Goal: Task Accomplishment & Management: Use online tool/utility

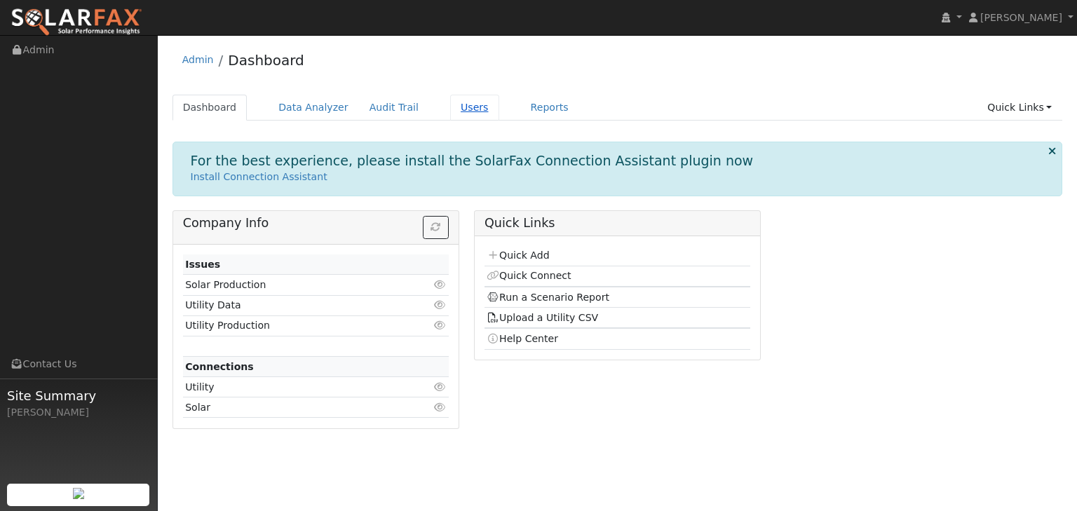
click at [450, 109] on link "Users" at bounding box center [474, 108] width 49 height 26
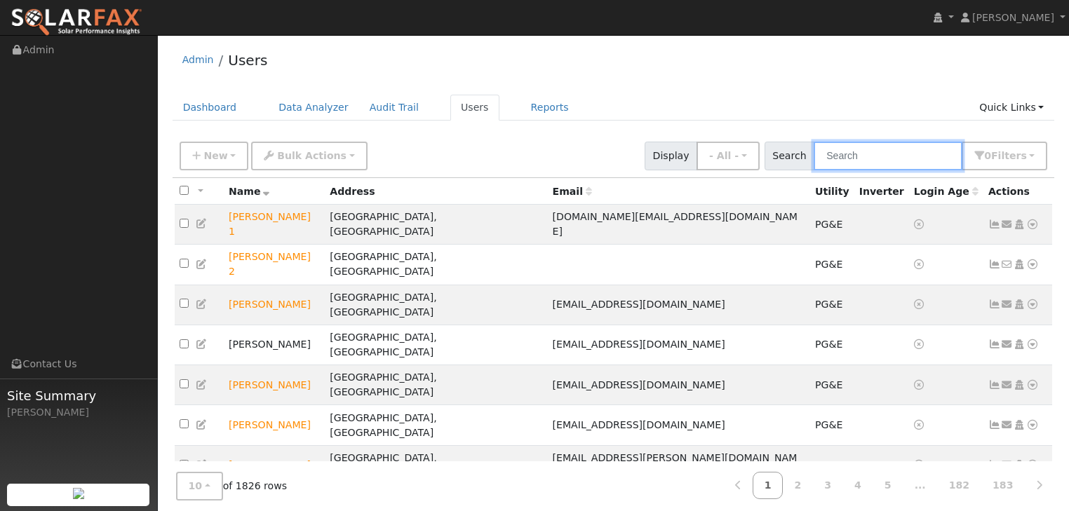
click at [847, 161] on input "text" at bounding box center [887, 156] width 149 height 29
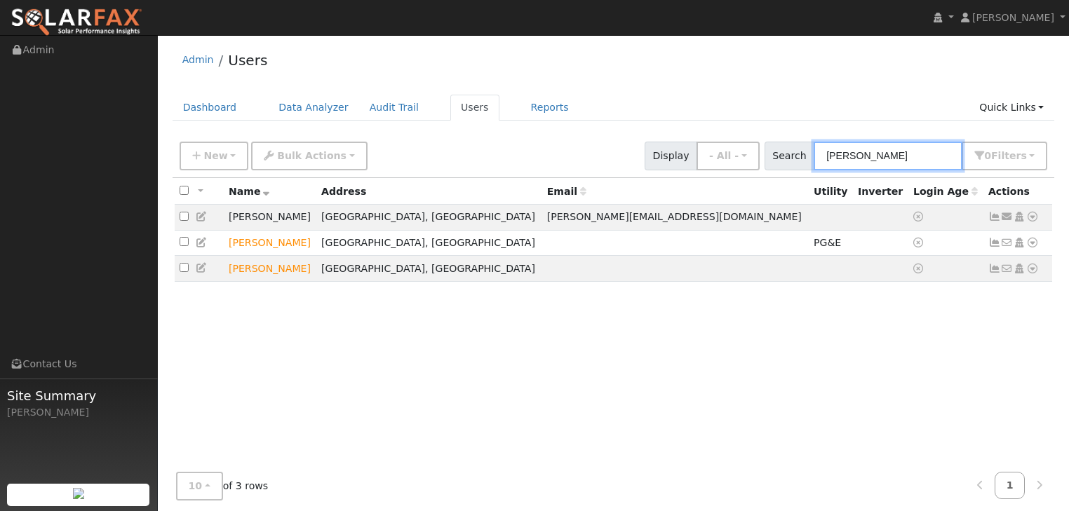
type input "solano fai"
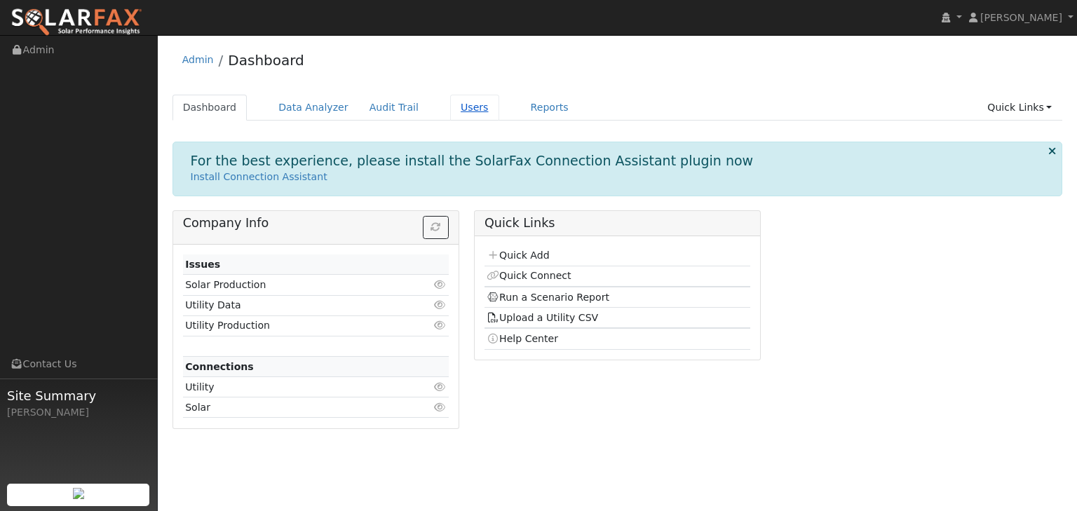
click at [450, 106] on link "Users" at bounding box center [474, 108] width 49 height 26
click at [452, 107] on link "Users" at bounding box center [474, 108] width 49 height 26
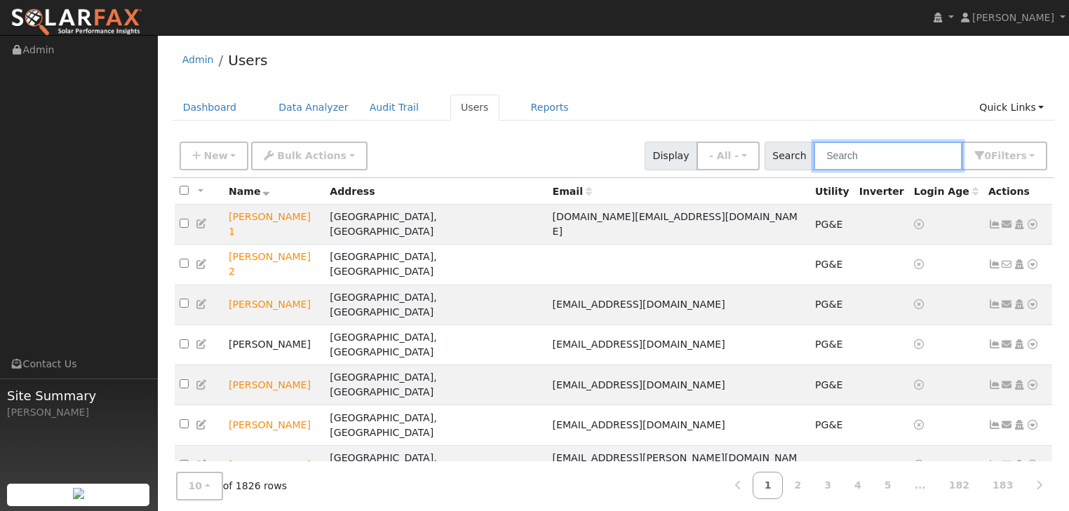
click at [875, 163] on input "text" at bounding box center [887, 156] width 149 height 29
click at [853, 147] on input "text" at bounding box center [887, 156] width 149 height 29
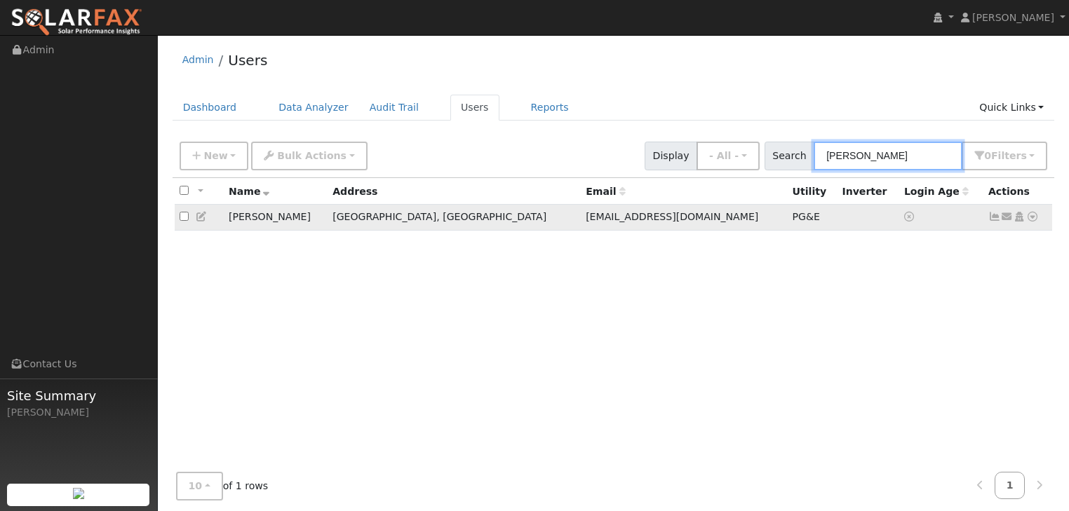
type input "tom ke"
click at [1032, 219] on icon at bounding box center [1032, 217] width 13 height 10
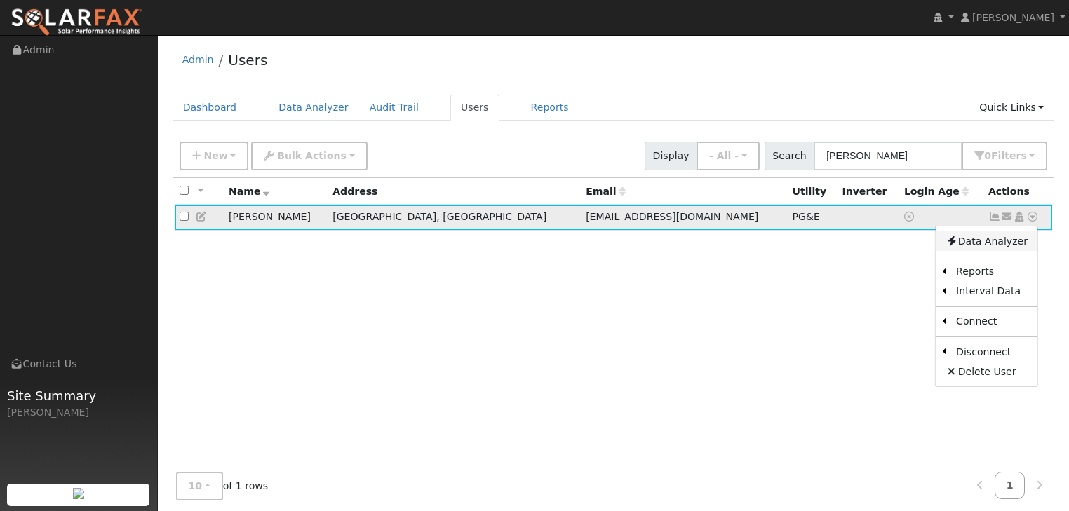
click at [999, 241] on link "Data Analyzer" at bounding box center [987, 241] width 102 height 20
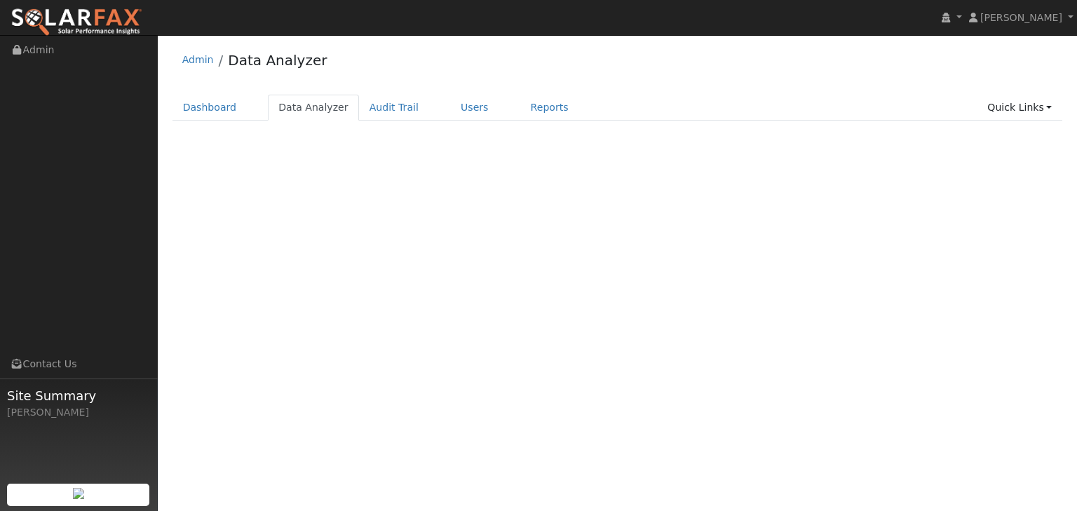
select select "8"
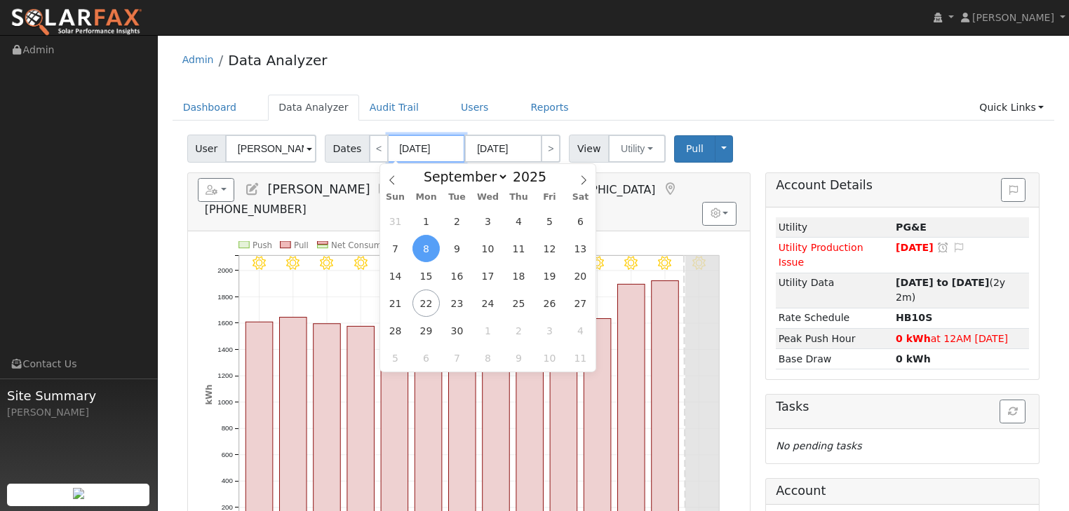
click at [407, 153] on input "[DATE]" at bounding box center [426, 149] width 77 height 28
click at [549, 182] on span at bounding box center [554, 181] width 10 height 8
type input "2024"
click at [388, 179] on icon at bounding box center [392, 180] width 10 height 10
select select "7"
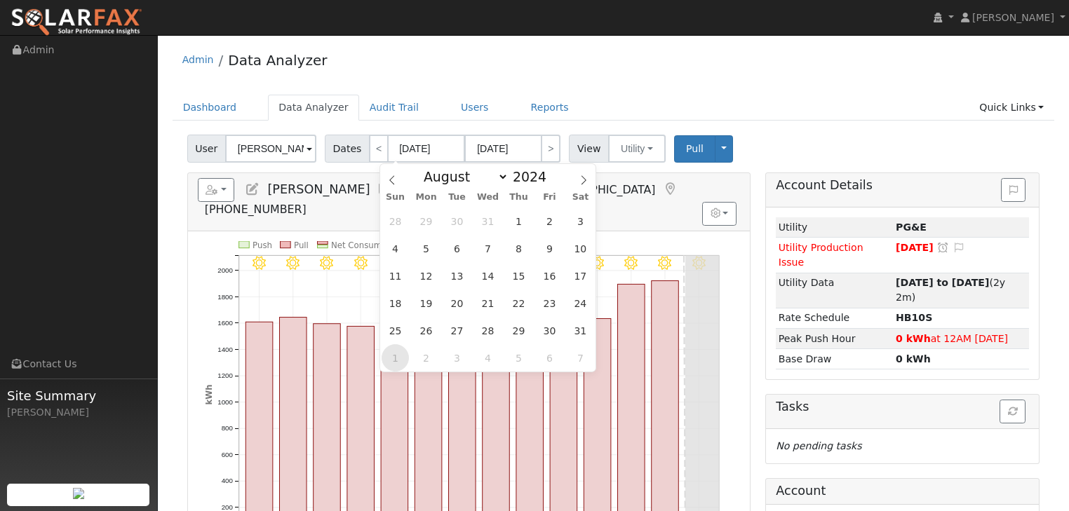
click at [398, 358] on span "1" at bounding box center [394, 357] width 27 height 27
type input "[DATE]"
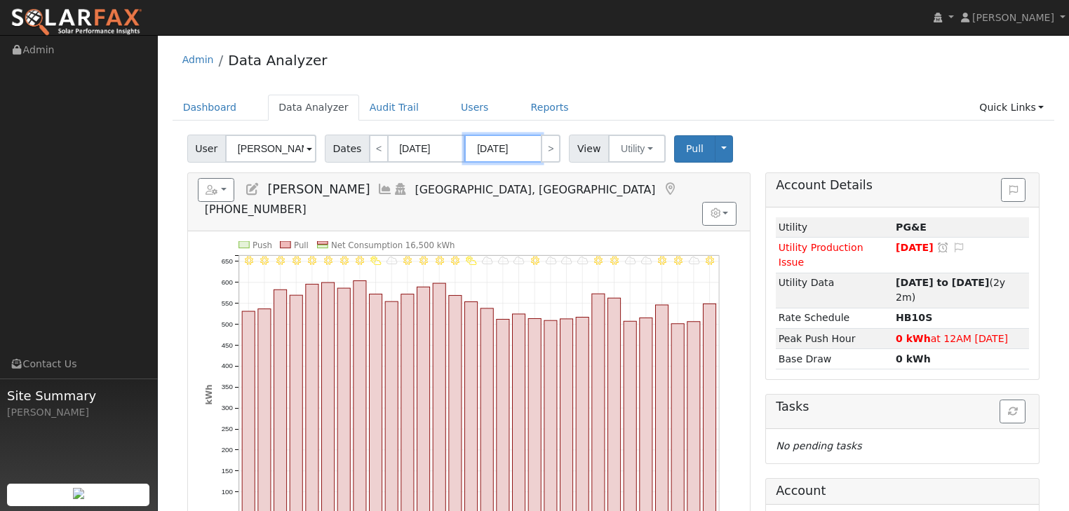
click at [508, 149] on input "[DATE]" at bounding box center [502, 149] width 77 height 28
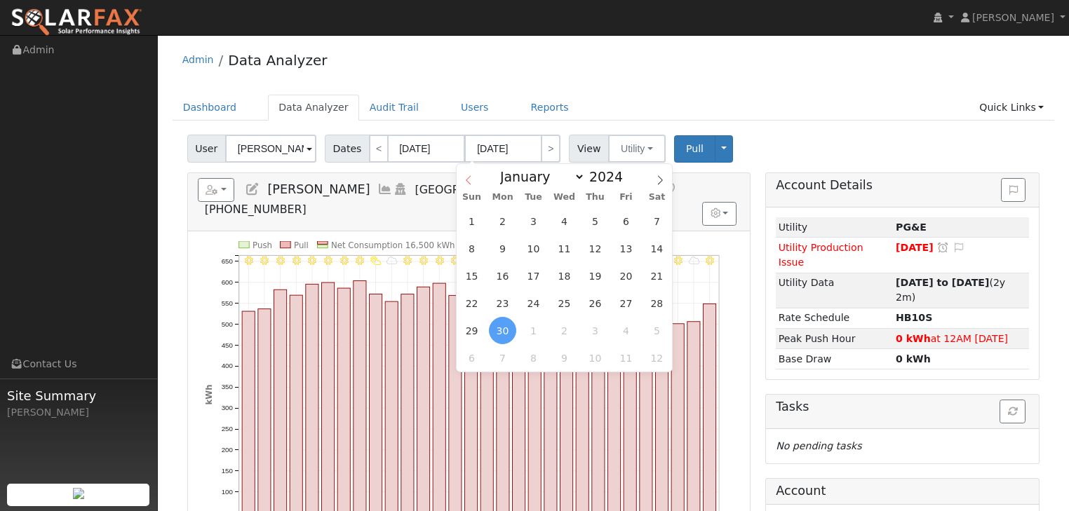
click at [469, 178] on icon at bounding box center [469, 180] width 10 height 10
select select "7"
click at [626, 172] on span at bounding box center [631, 173] width 10 height 8
type input "2025"
click at [471, 353] on span "31" at bounding box center [471, 357] width 27 height 27
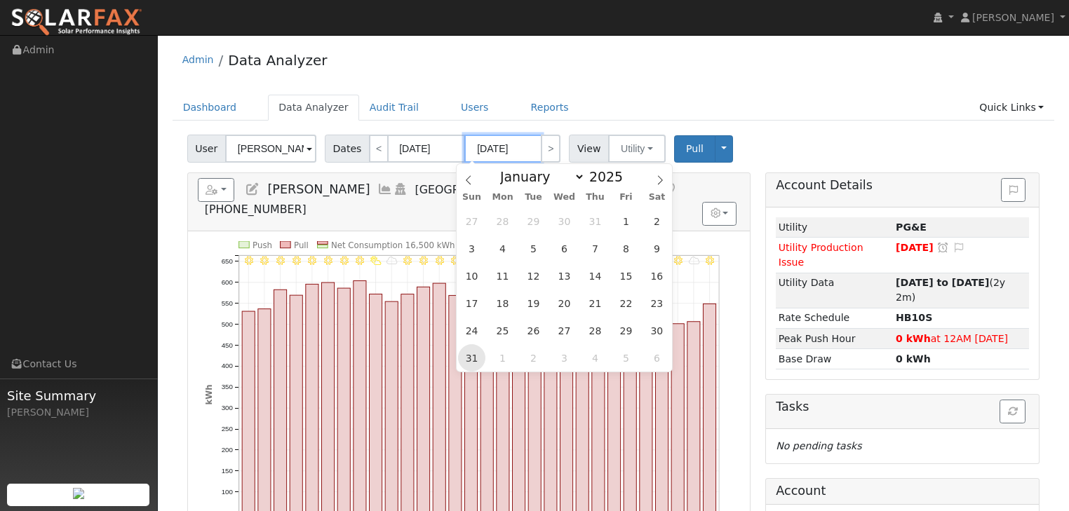
type input "[DATE]"
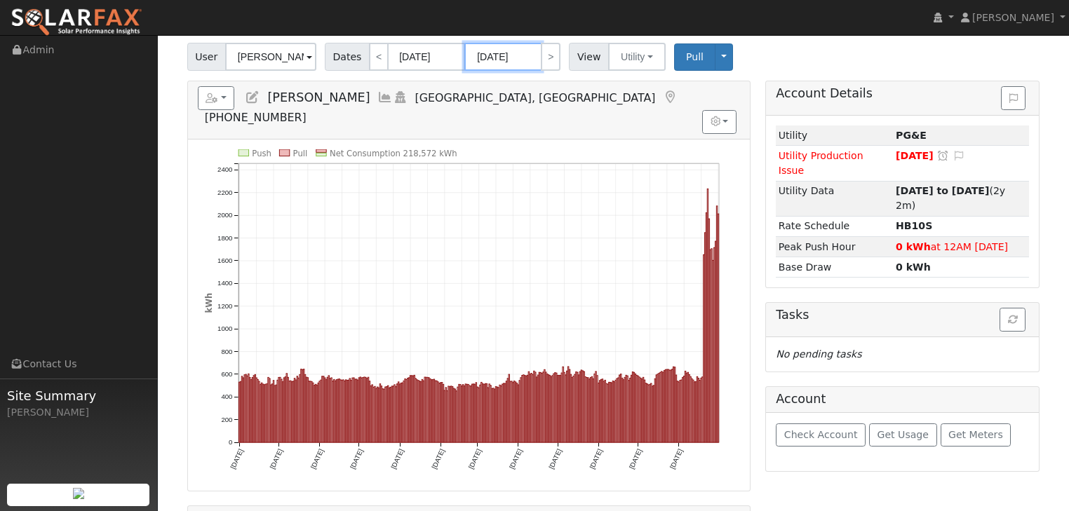
scroll to position [112, 0]
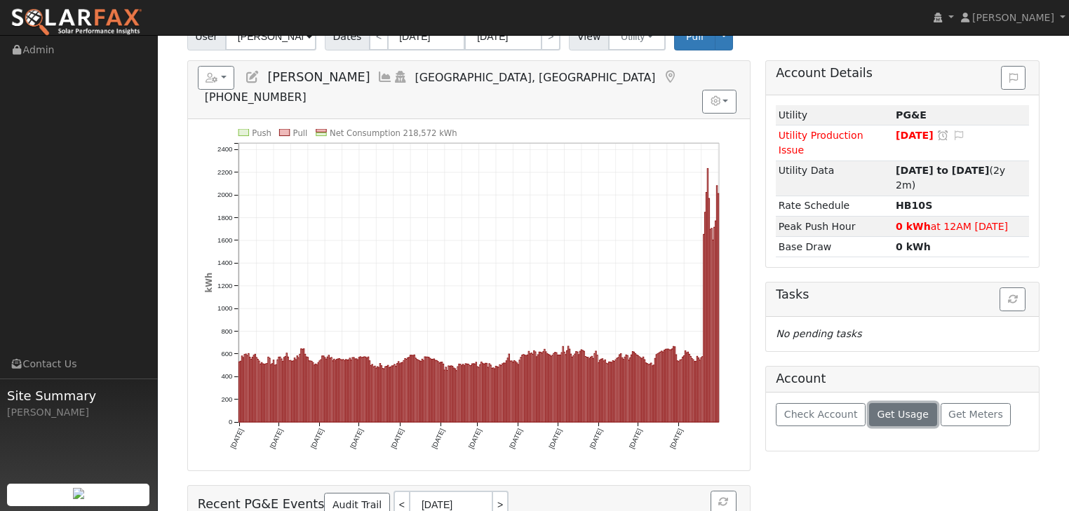
click at [897, 409] on span "Get Usage" at bounding box center [902, 414] width 51 height 11
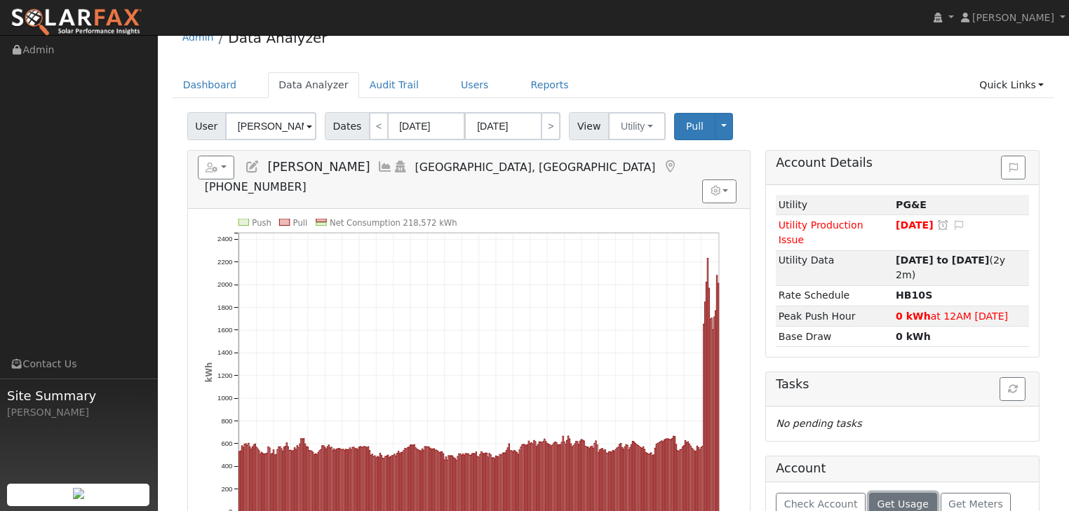
scroll to position [0, 0]
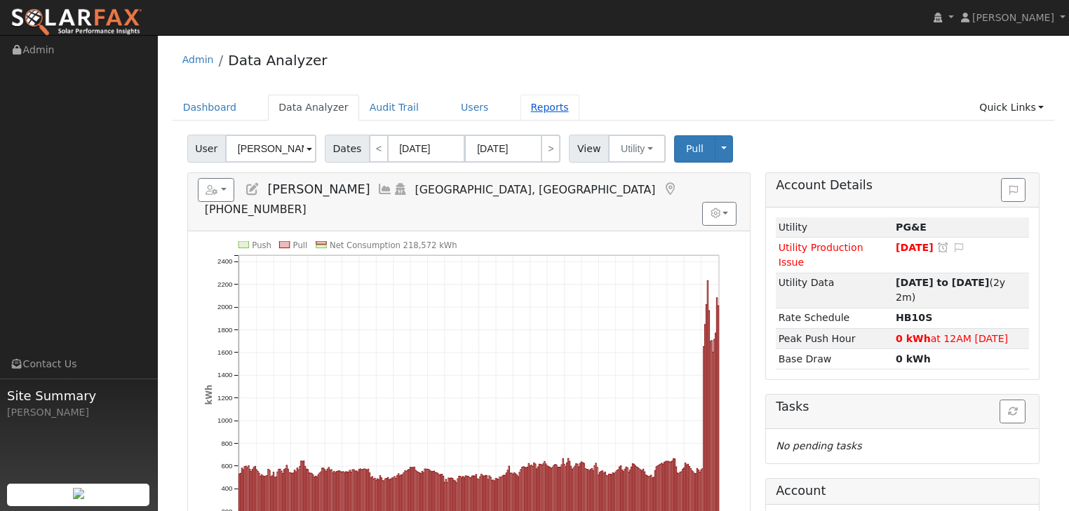
click at [520, 103] on link "Reports" at bounding box center [549, 108] width 59 height 26
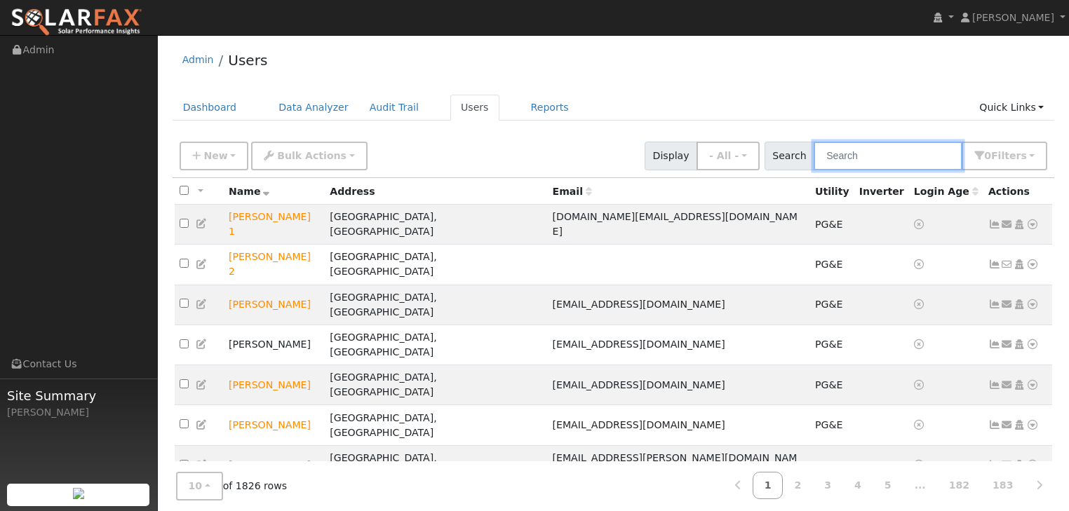
click at [865, 160] on input "text" at bounding box center [887, 156] width 149 height 29
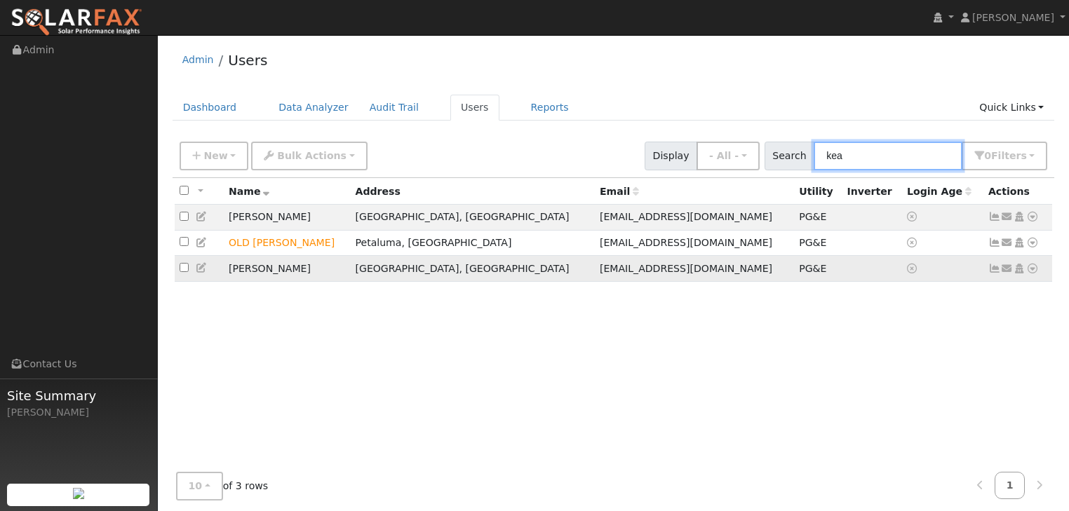
type input "kea"
click at [1031, 270] on icon at bounding box center [1032, 269] width 13 height 10
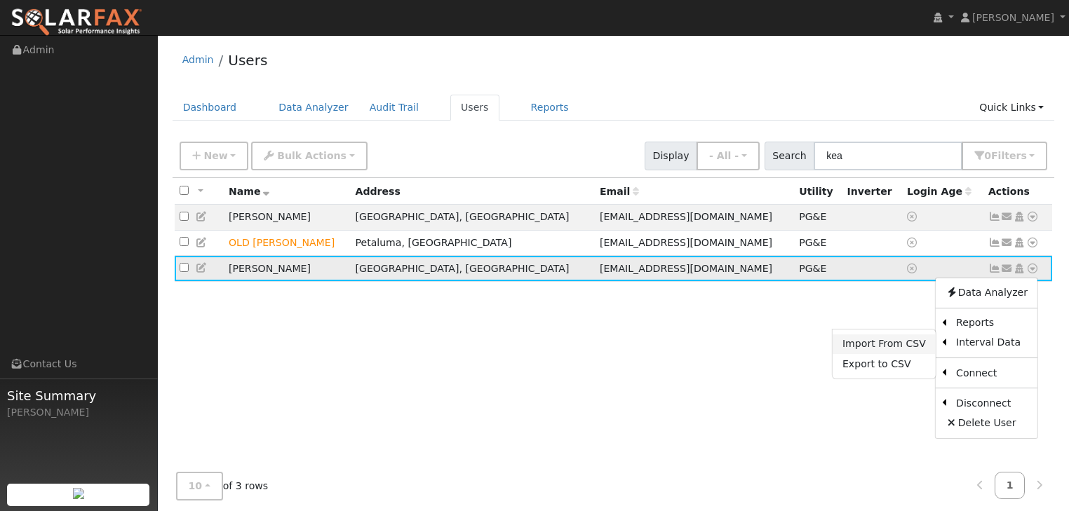
click at [889, 343] on link "Import From CSV" at bounding box center [883, 345] width 103 height 20
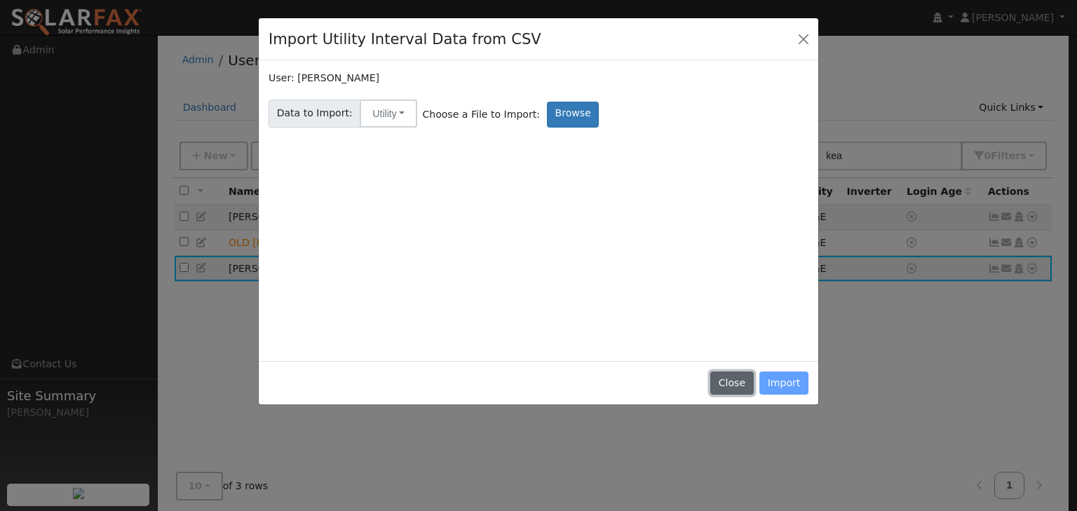
click at [735, 380] on button "Close" at bounding box center [731, 384] width 43 height 24
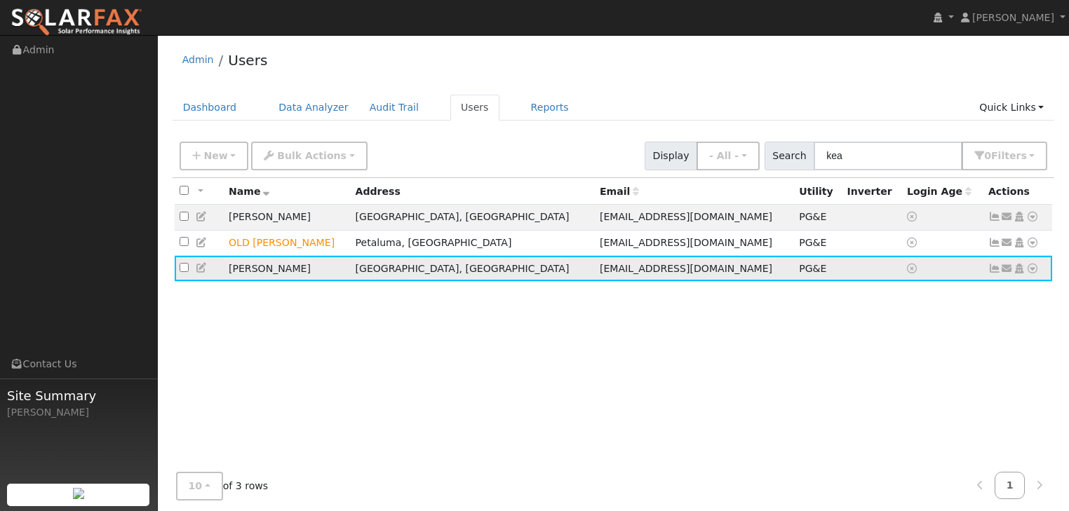
click at [1029, 271] on icon at bounding box center [1032, 269] width 13 height 10
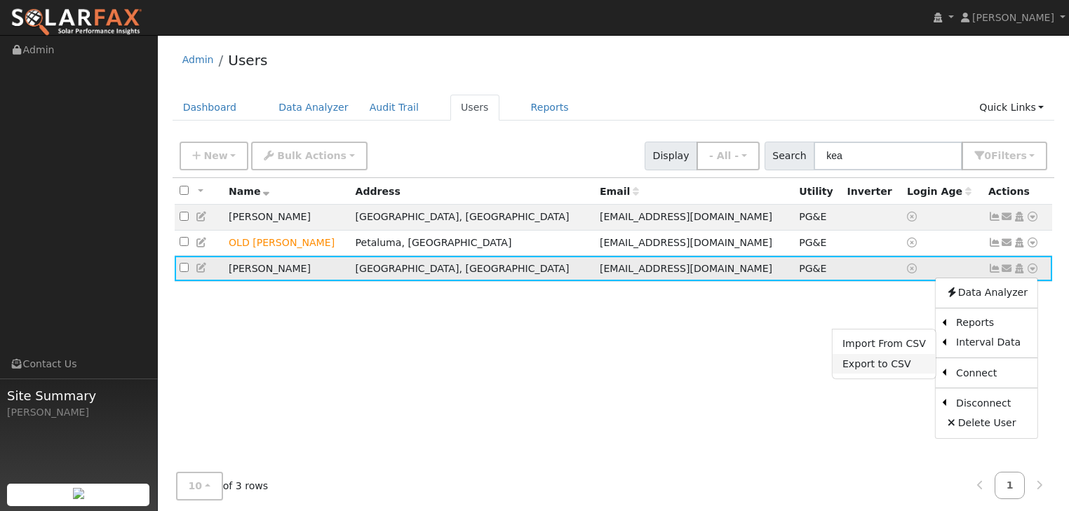
click at [878, 369] on link "Export to CSV" at bounding box center [883, 364] width 103 height 20
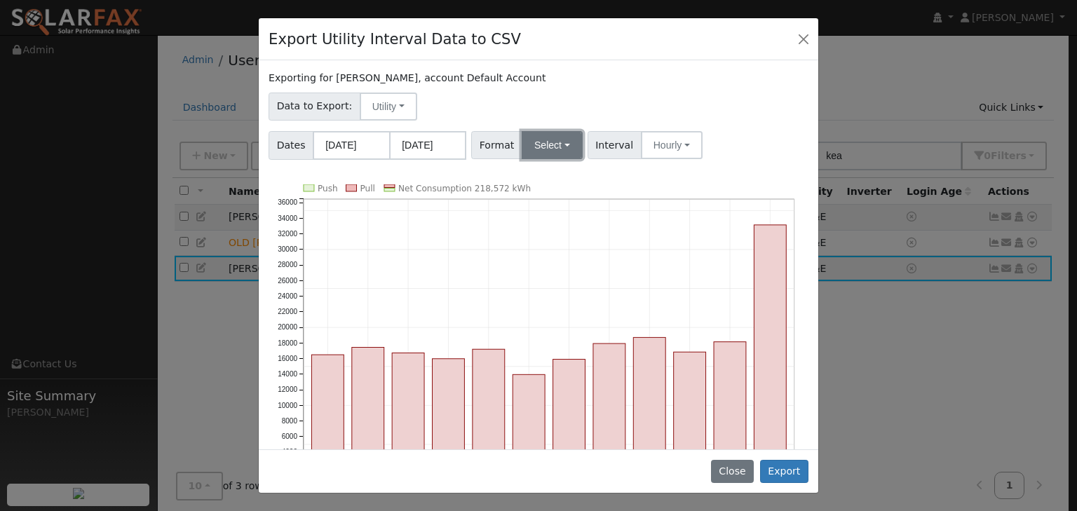
click at [560, 142] on button "Select" at bounding box center [552, 145] width 61 height 28
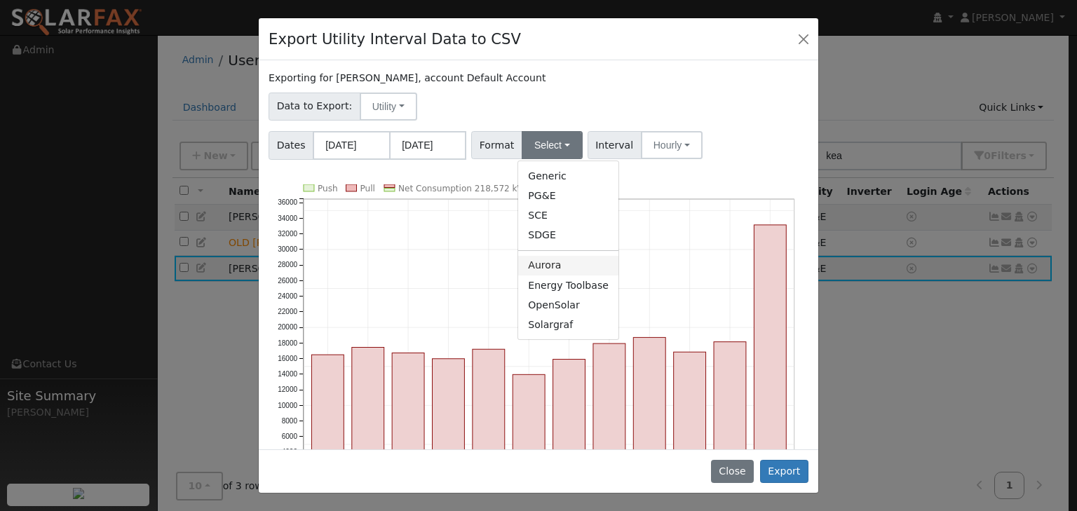
click at [537, 264] on link "Aurora" at bounding box center [568, 266] width 100 height 20
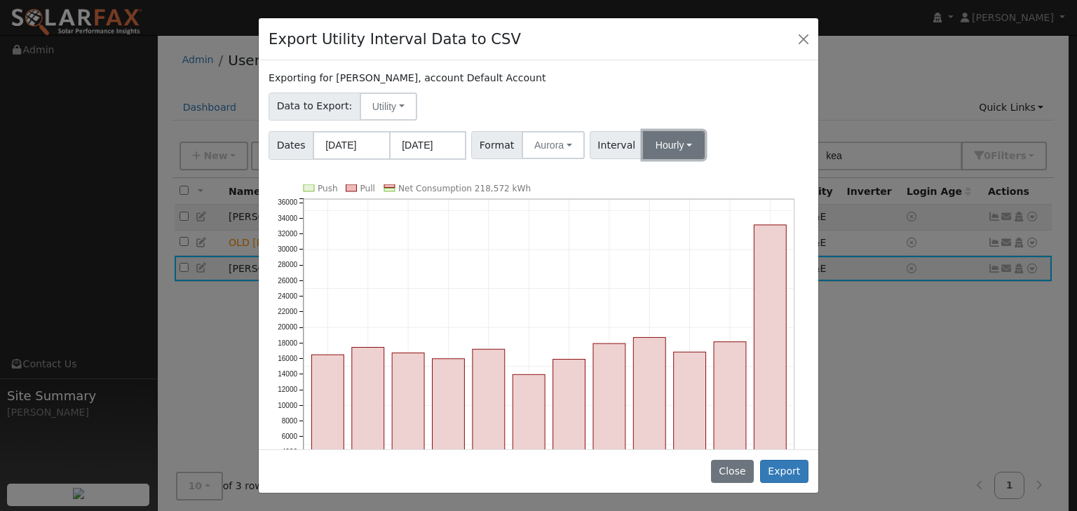
click at [676, 143] on button "Hourly" at bounding box center [674, 145] width 62 height 28
click at [651, 179] on link "15 Minute" at bounding box center [686, 176] width 97 height 20
click at [790, 474] on button "Export" at bounding box center [784, 472] width 48 height 24
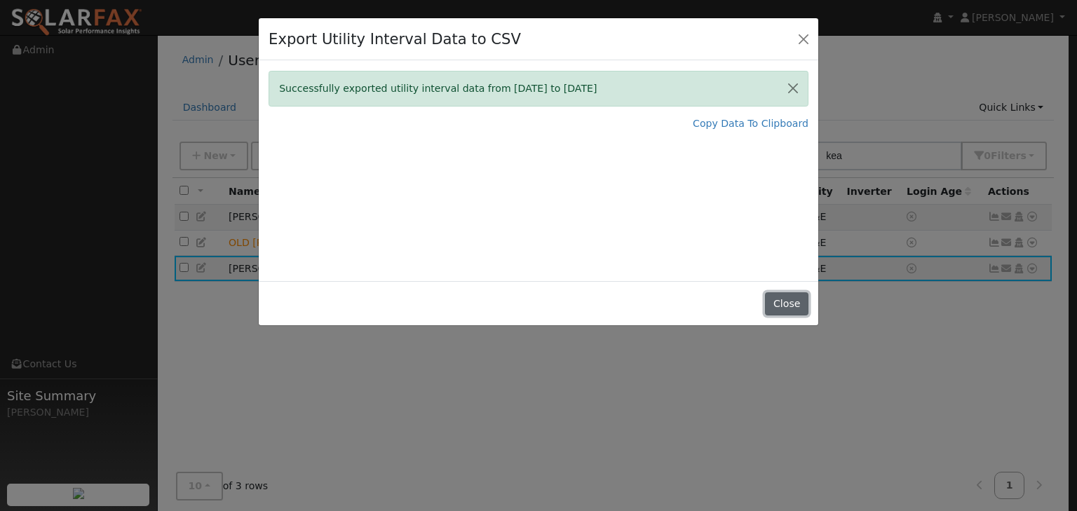
click at [785, 304] on button "Close" at bounding box center [786, 304] width 43 height 24
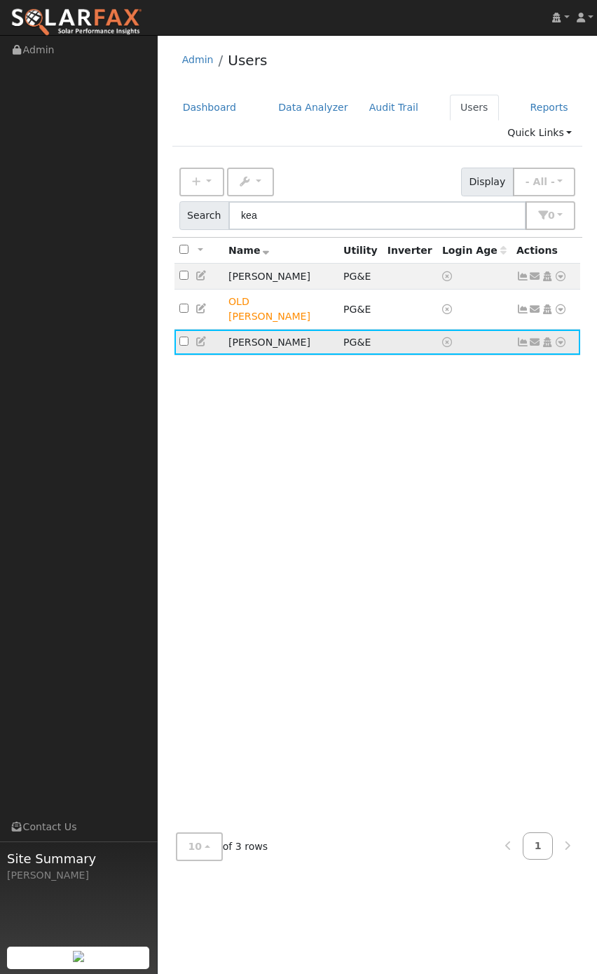
click at [560, 337] on icon at bounding box center [561, 342] width 13 height 10
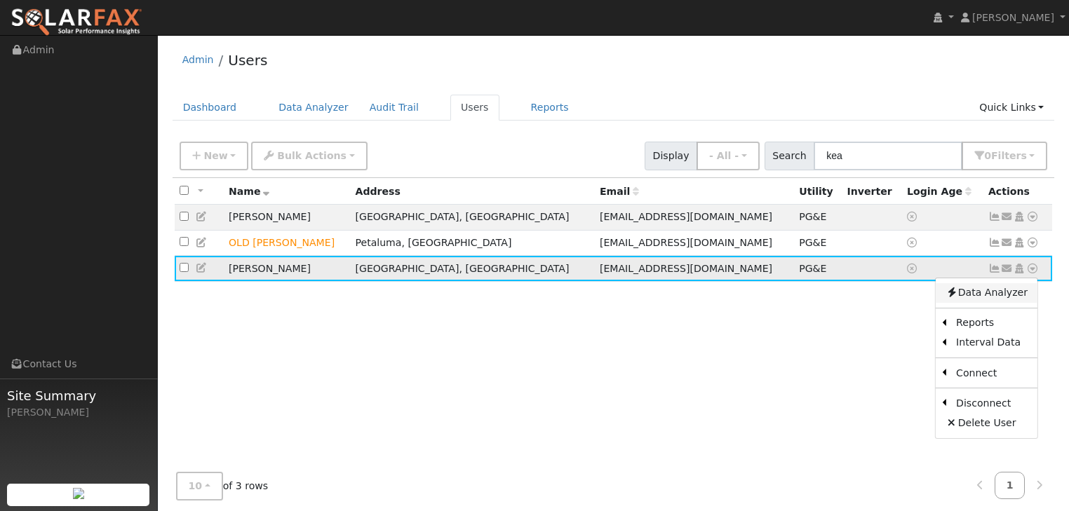
click at [985, 301] on link "Data Analyzer" at bounding box center [987, 293] width 102 height 20
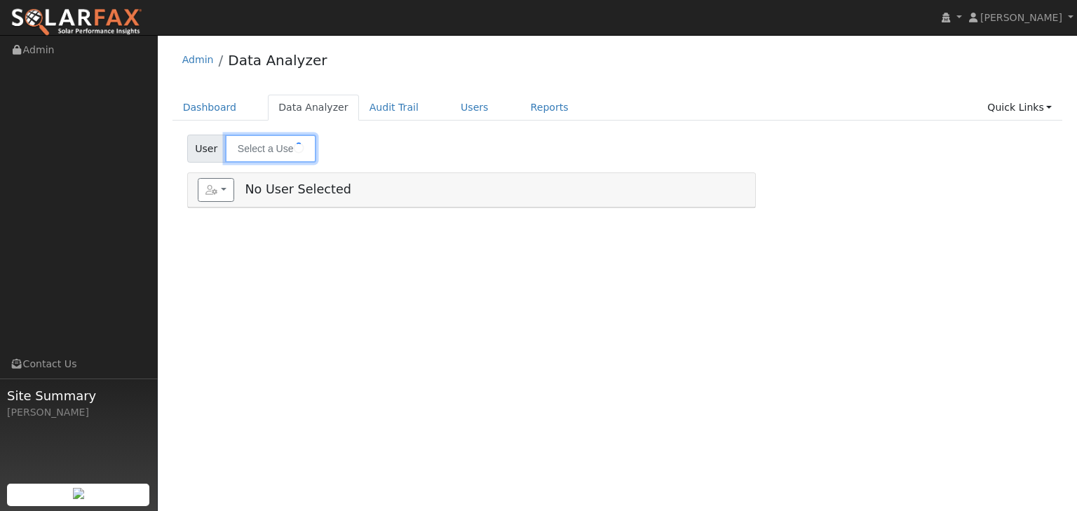
type input "[PERSON_NAME]"
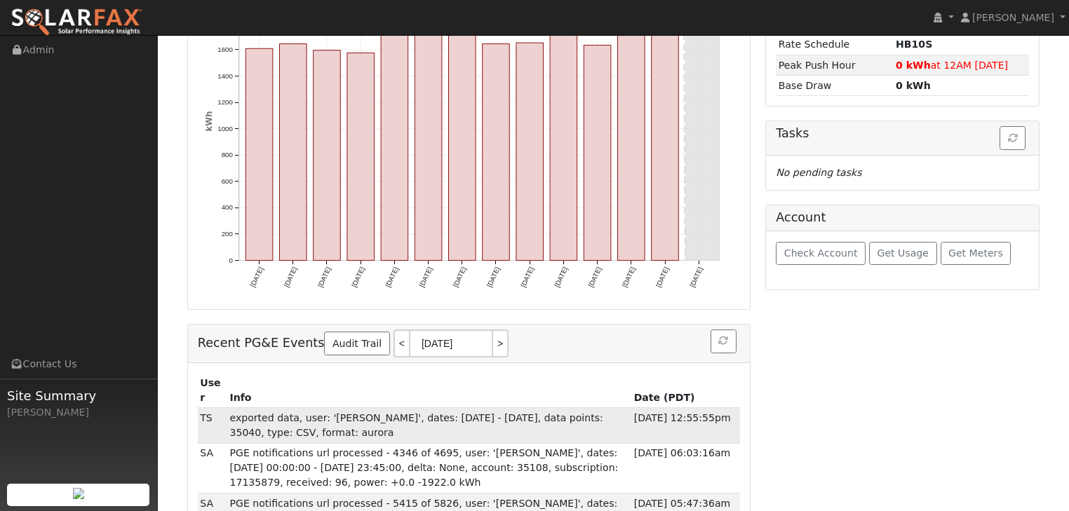
scroll to position [292, 0]
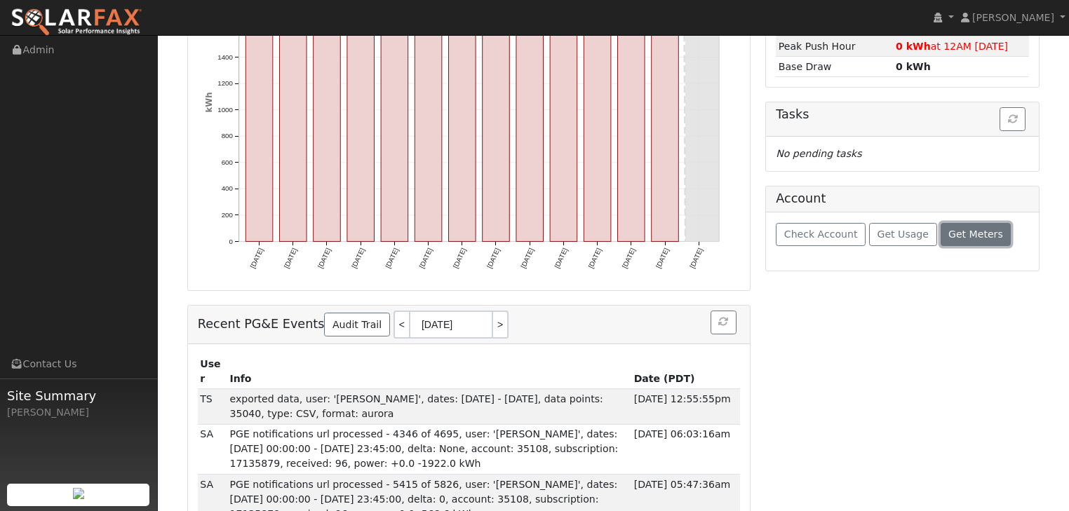
click at [972, 229] on span "Get Meters" at bounding box center [975, 234] width 55 height 11
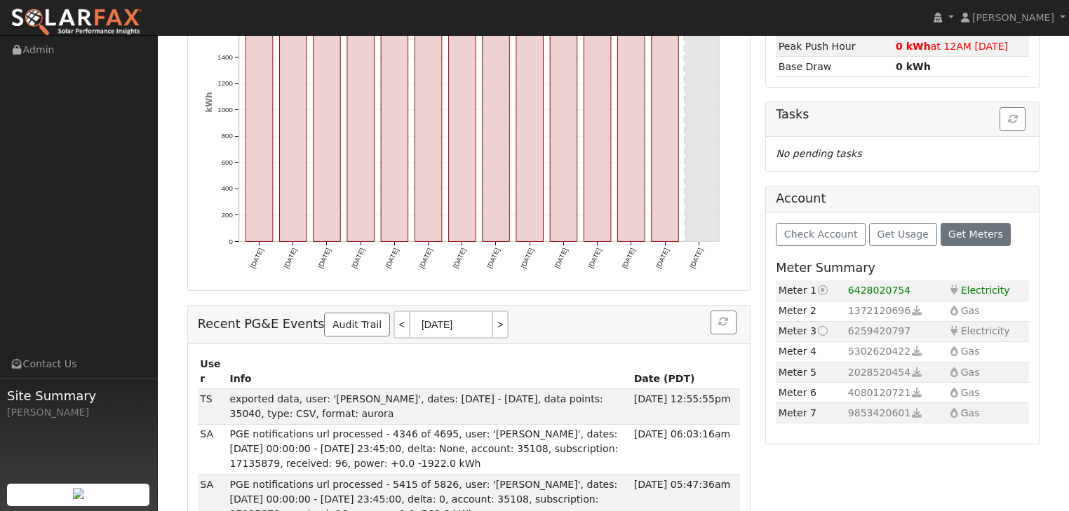
click at [821, 326] on icon at bounding box center [822, 331] width 13 height 10
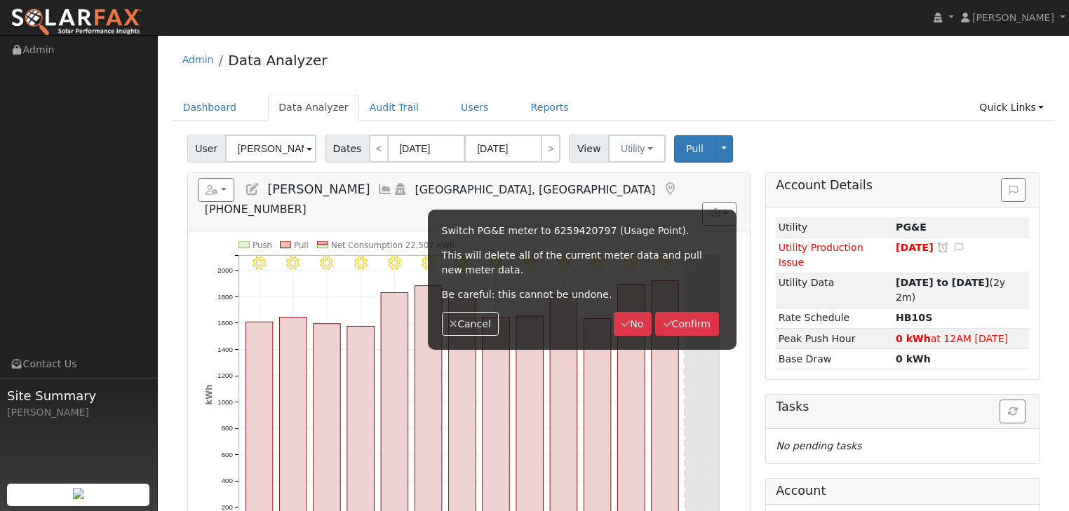
scroll to position [0, 0]
click at [687, 323] on button "Confirm" at bounding box center [687, 324] width 64 height 24
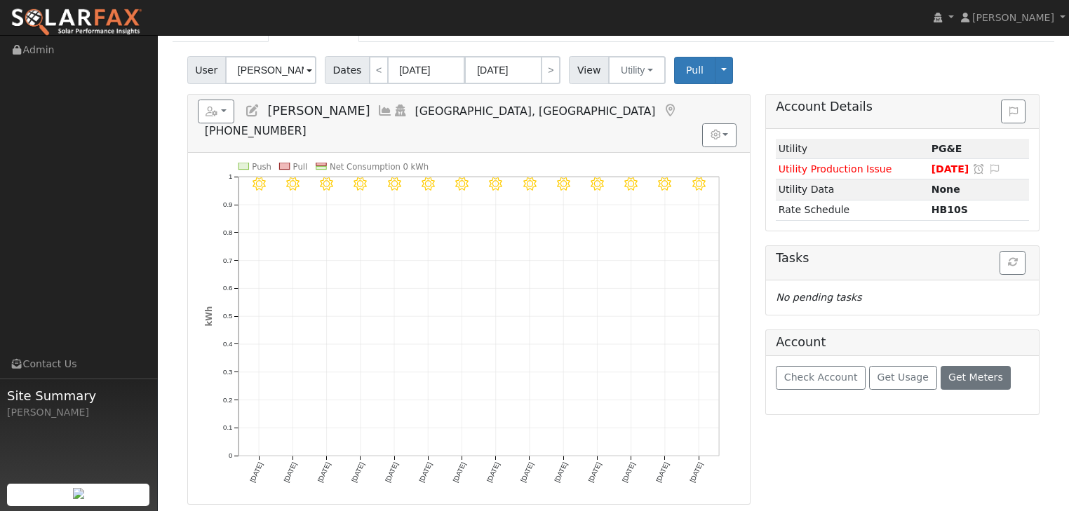
scroll to position [168, 0]
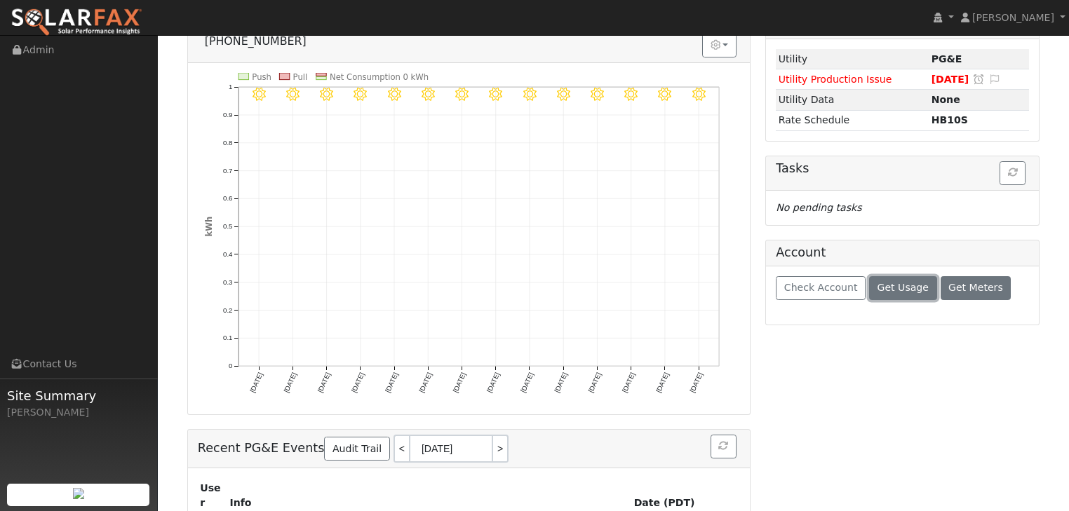
click at [898, 283] on span "Get Usage" at bounding box center [902, 287] width 51 height 11
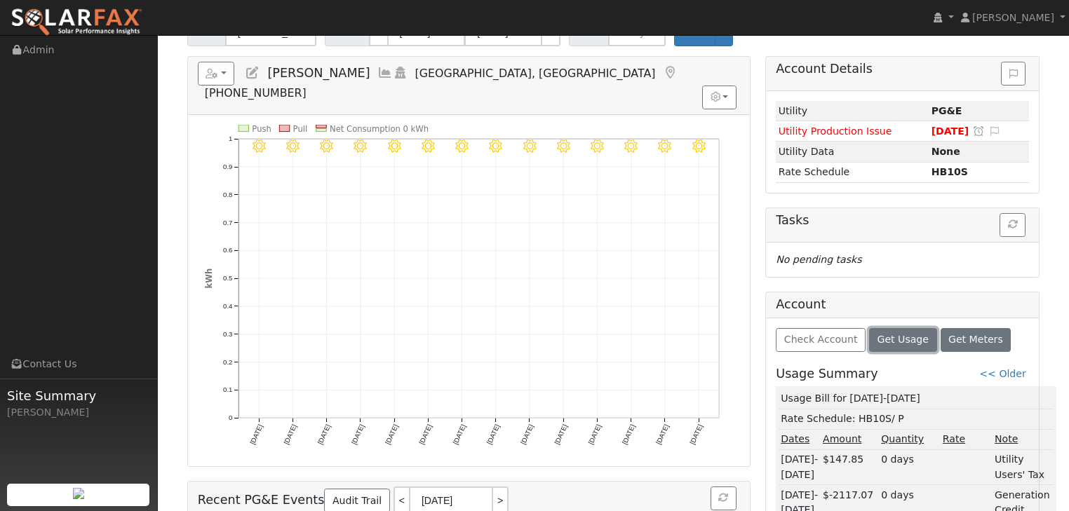
scroll to position [112, 0]
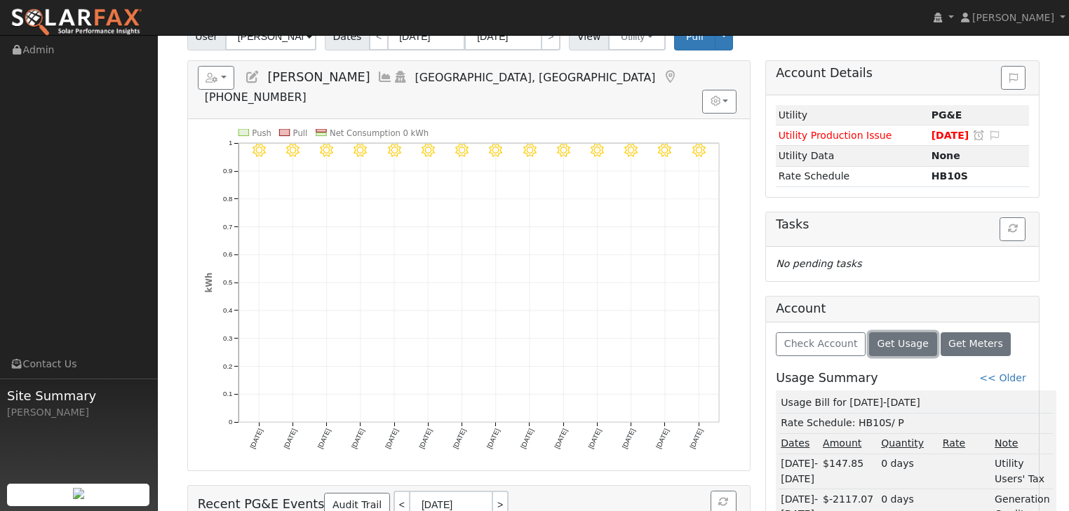
click at [886, 342] on span "Get Usage" at bounding box center [902, 343] width 51 height 11
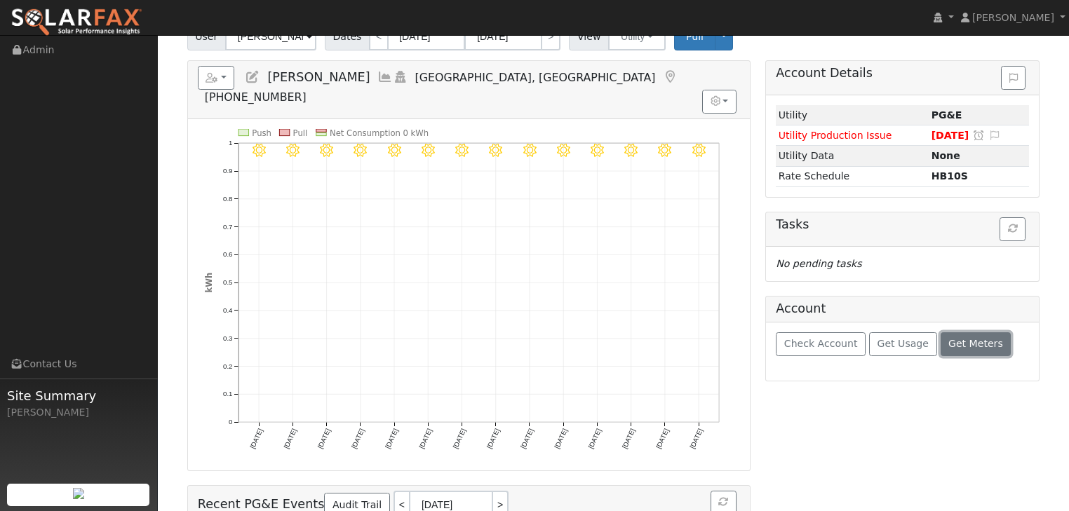
click at [968, 339] on span "Get Meters" at bounding box center [975, 343] width 55 height 11
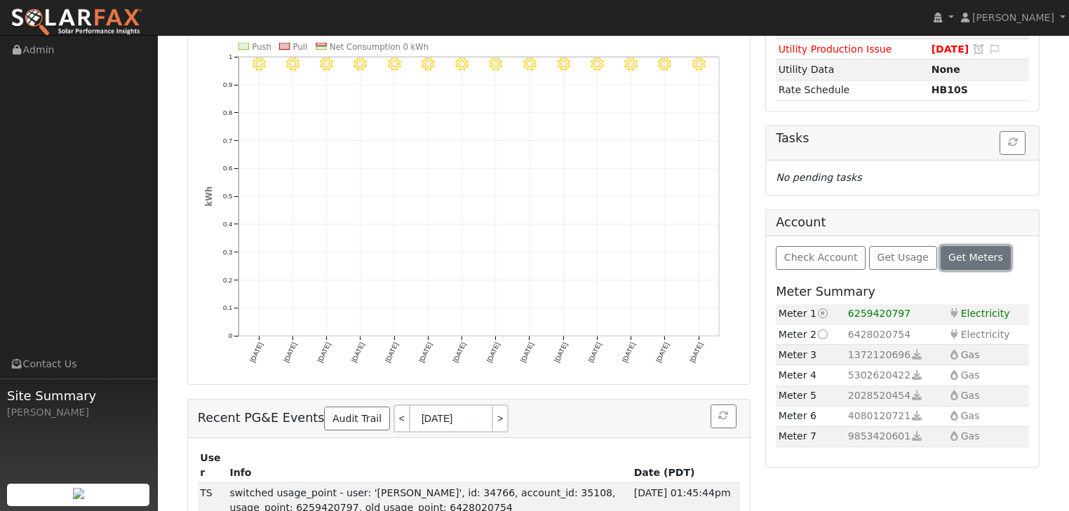
scroll to position [224, 0]
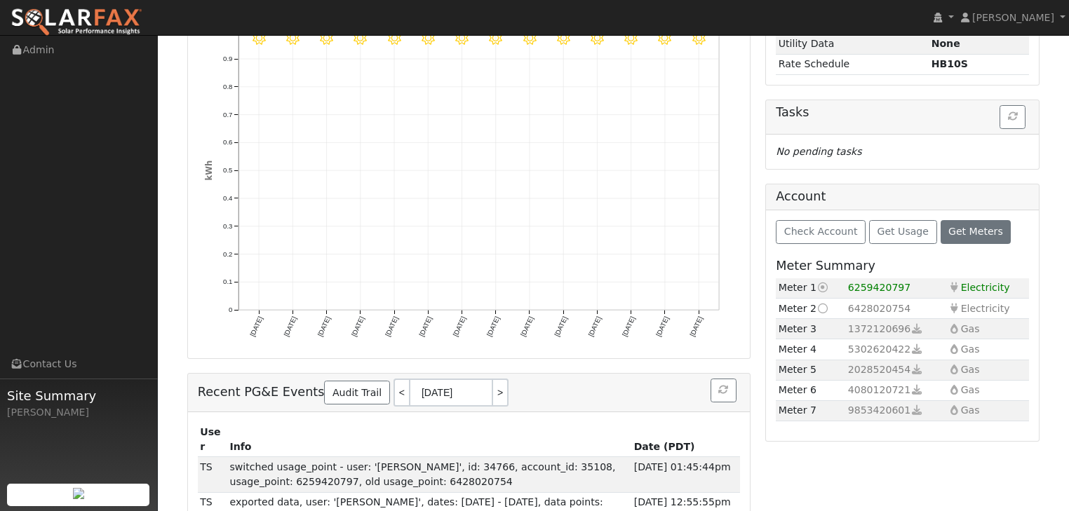
click at [821, 306] on icon at bounding box center [822, 309] width 13 height 10
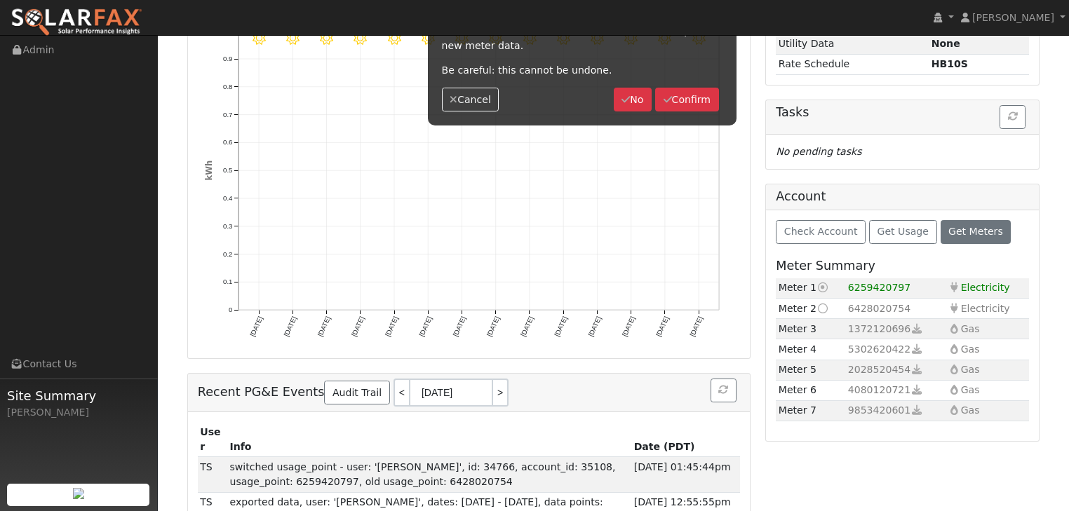
click at [819, 306] on icon at bounding box center [822, 309] width 13 height 10
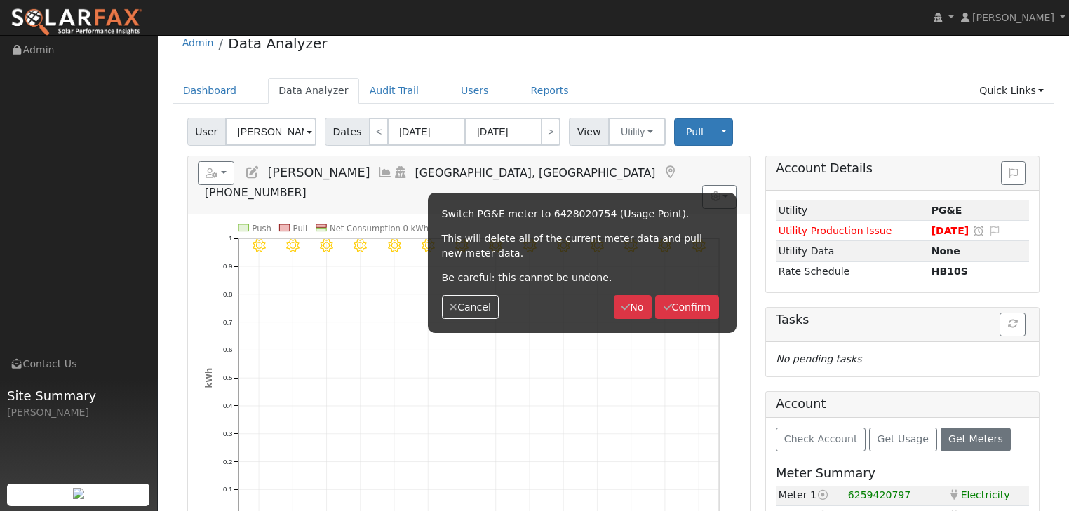
scroll to position [0, 0]
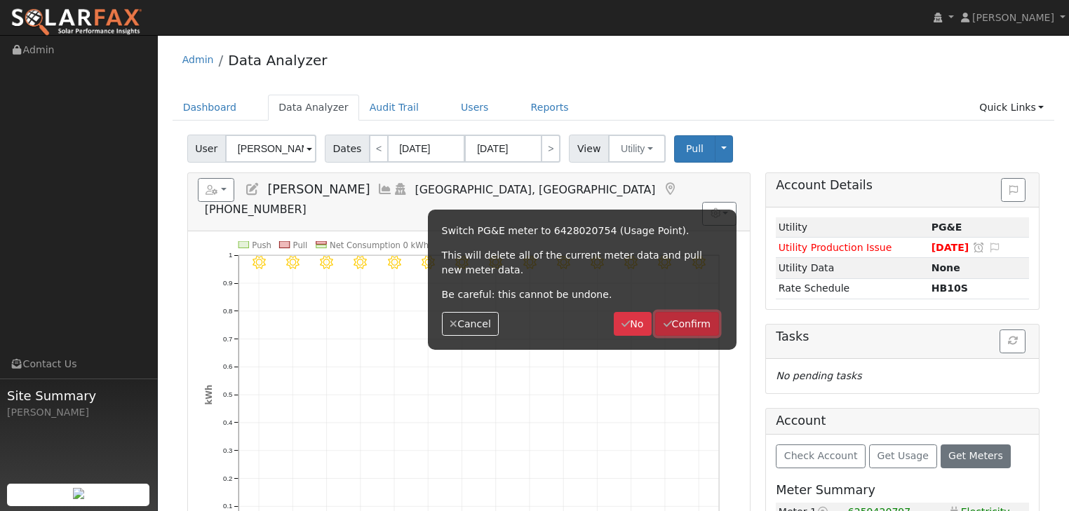
click at [701, 327] on button "Confirm" at bounding box center [687, 324] width 64 height 24
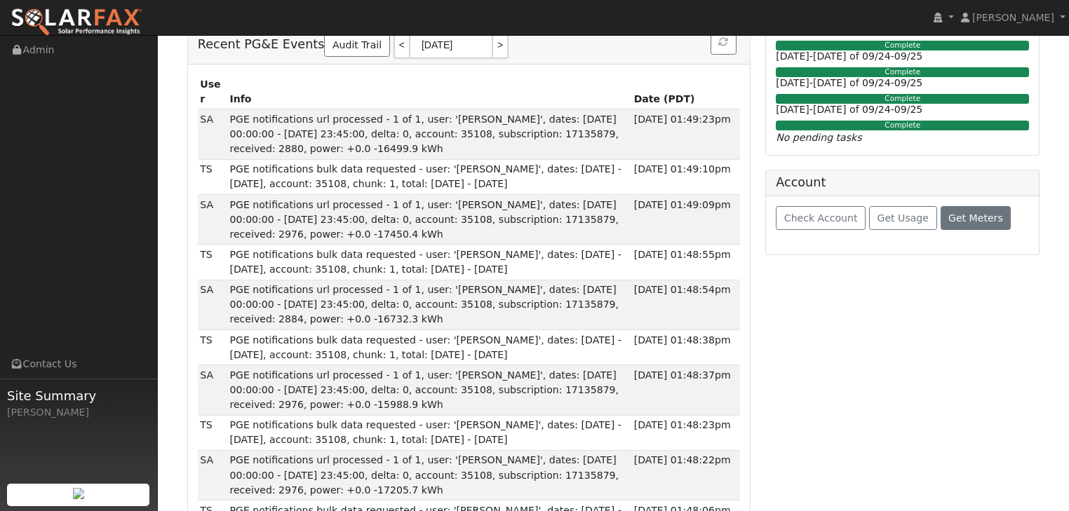
scroll to position [505, 0]
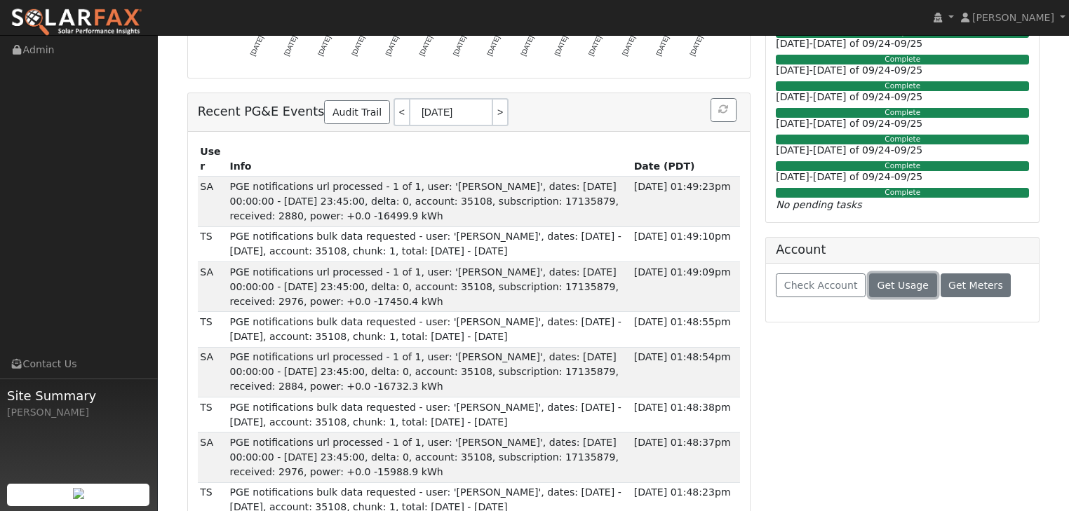
click at [891, 283] on span "Get Usage" at bounding box center [902, 285] width 51 height 11
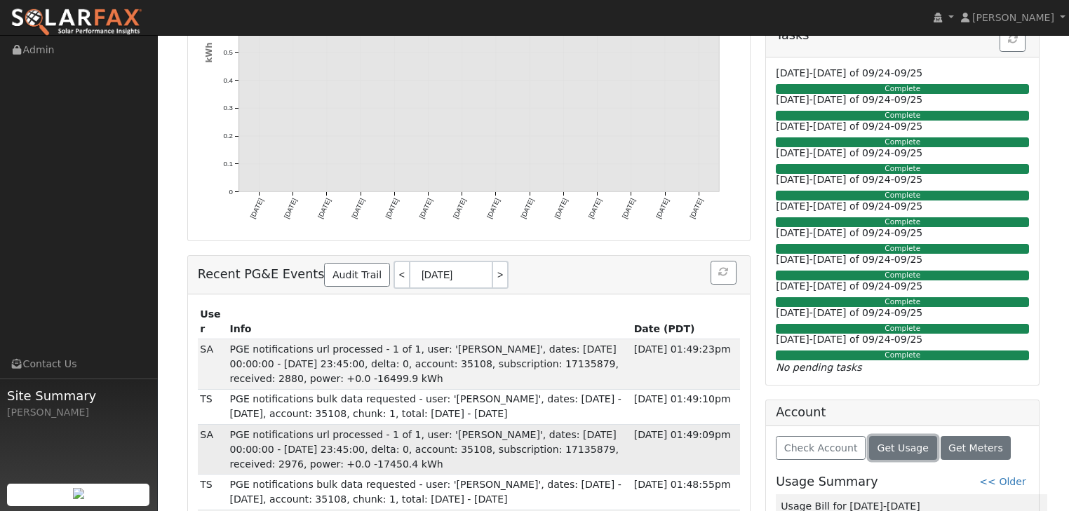
scroll to position [0, 0]
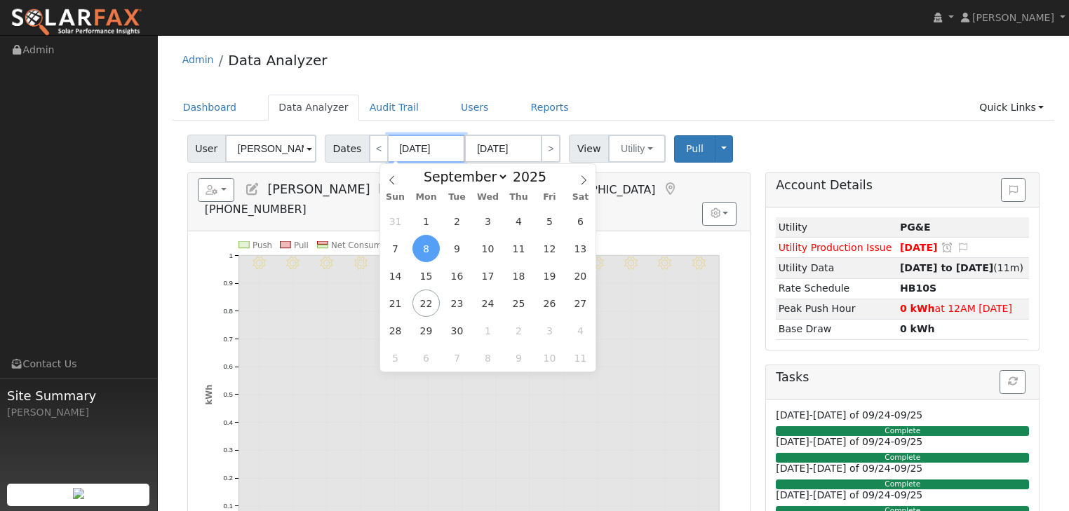
click at [419, 146] on input "[DATE]" at bounding box center [426, 149] width 77 height 28
click at [549, 181] on span at bounding box center [554, 181] width 10 height 8
type input "2024"
click at [392, 219] on span "1" at bounding box center [394, 221] width 27 height 27
type input "[DATE]"
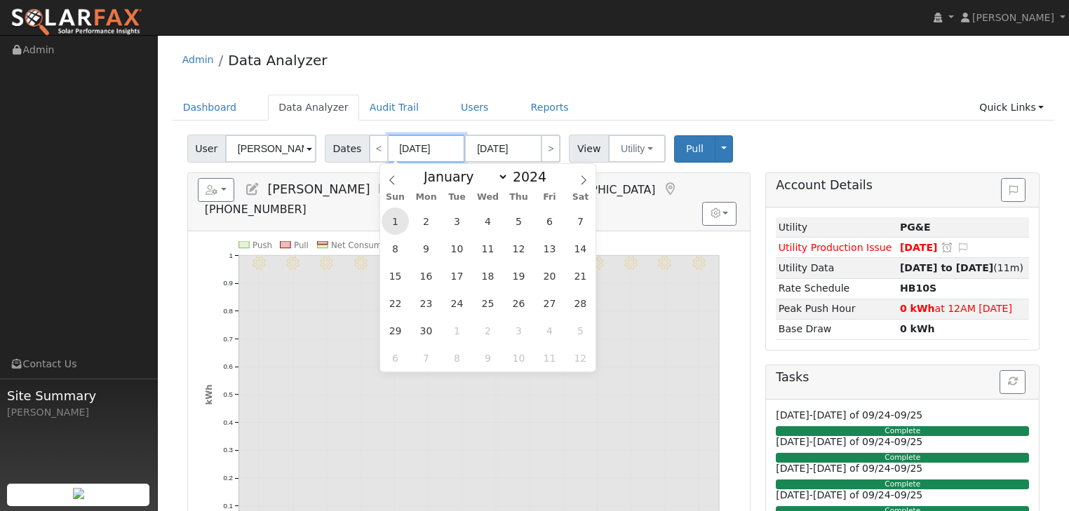
type input "09/30/2024"
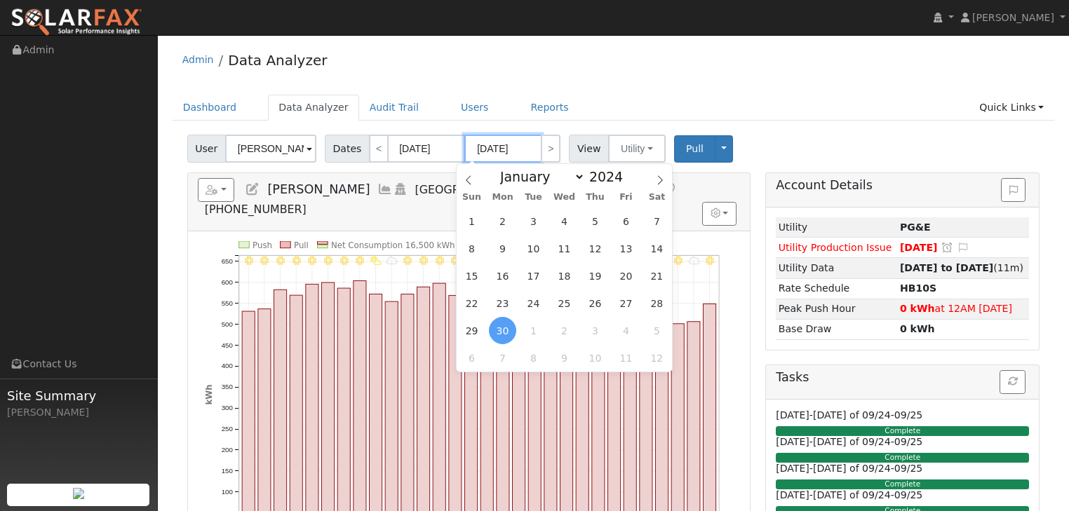
click at [482, 147] on input "09/30/2024" at bounding box center [502, 149] width 77 height 28
click at [462, 177] on span at bounding box center [469, 176] width 24 height 24
select select "7"
click at [656, 328] on span "31" at bounding box center [656, 330] width 27 height 27
type input "08/31/2024"
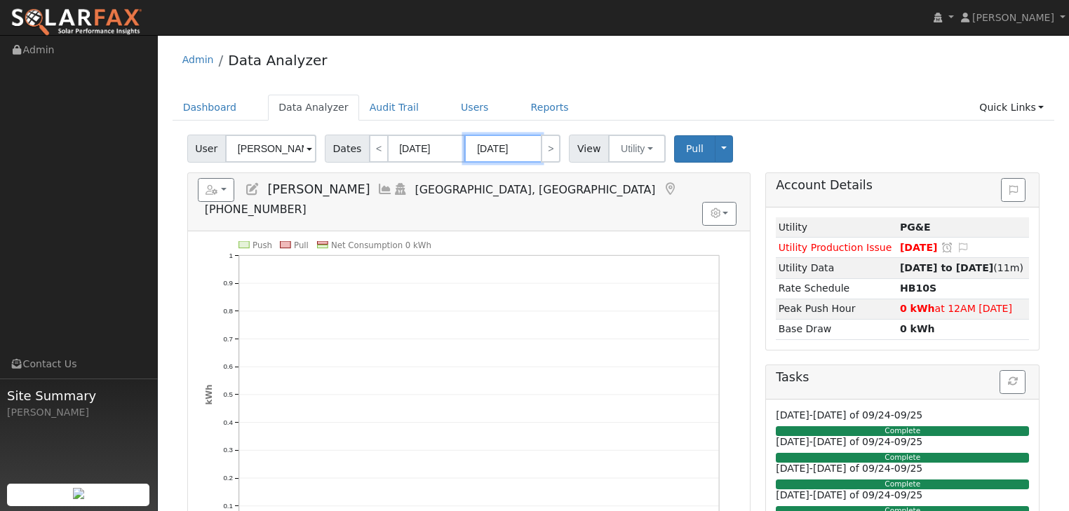
click at [511, 150] on input "08/31/2024" at bounding box center [502, 149] width 77 height 28
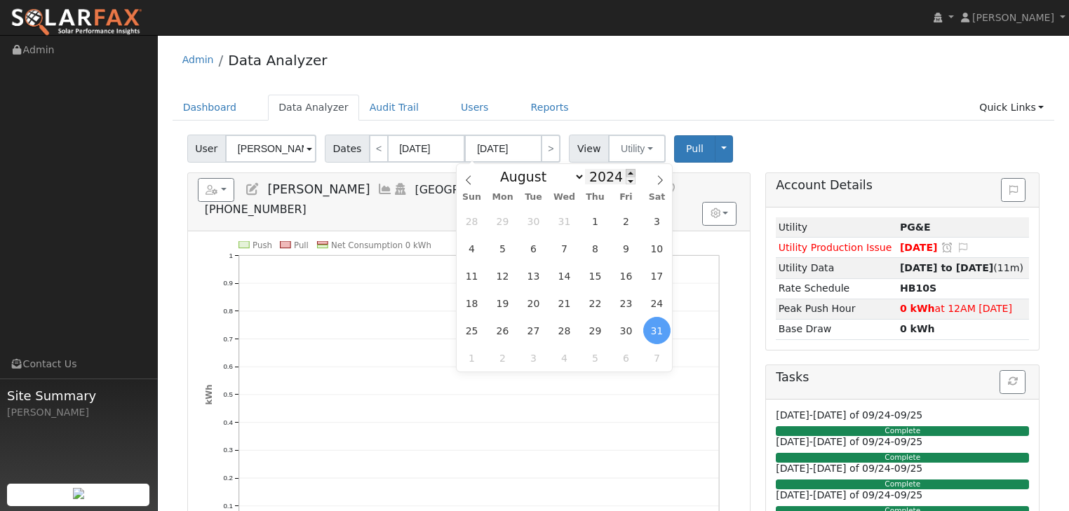
click at [626, 174] on span at bounding box center [631, 173] width 10 height 8
type input "2025"
click at [467, 355] on span "31" at bounding box center [471, 357] width 27 height 27
type input "[DATE]"
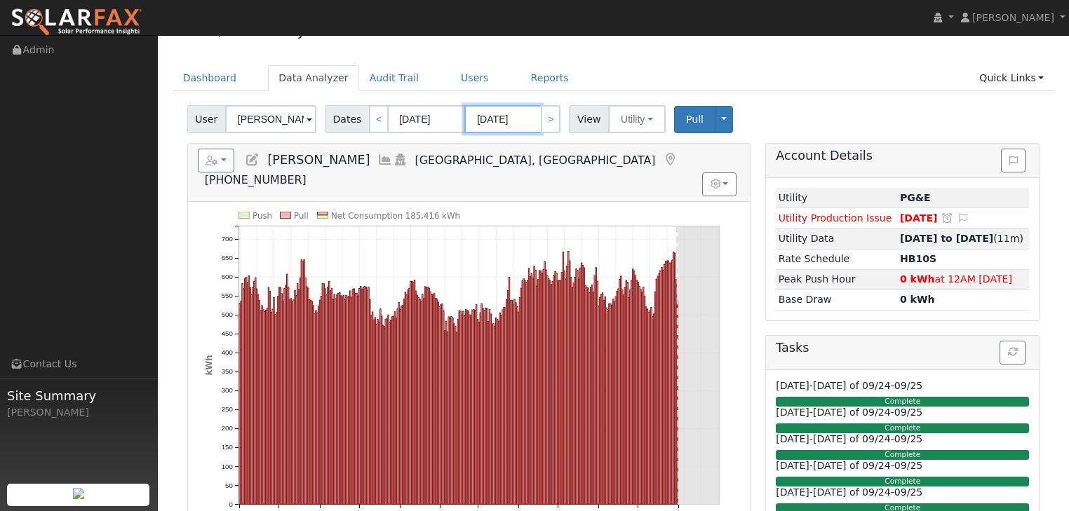
scroll to position [56, 0]
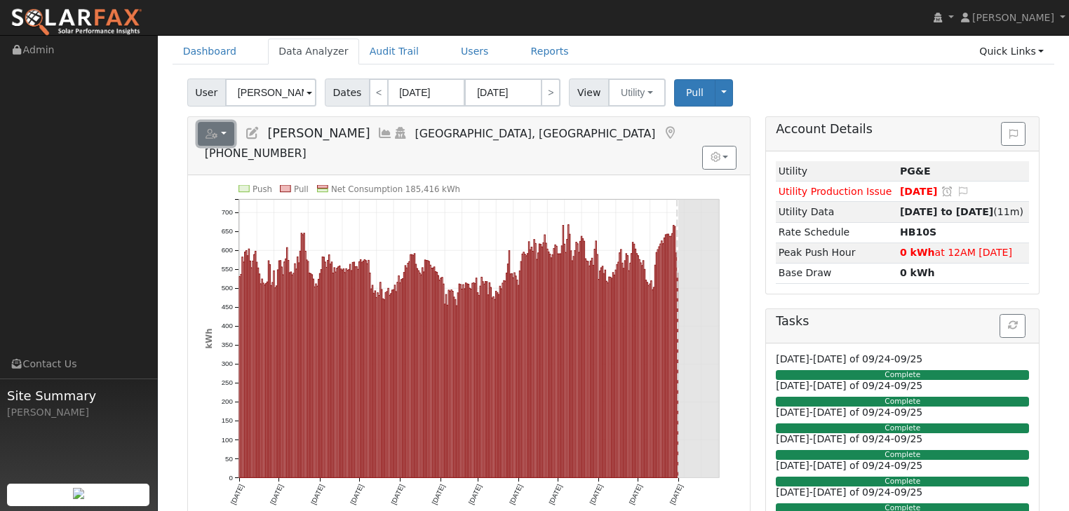
click at [222, 134] on button "button" at bounding box center [216, 134] width 37 height 24
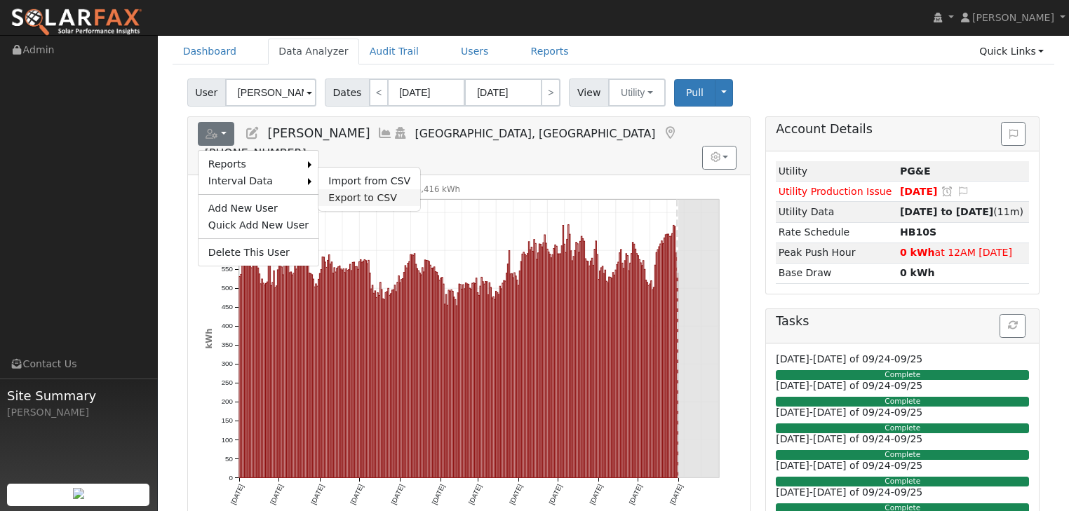
click at [335, 189] on link "Export to CSV" at bounding box center [369, 197] width 102 height 17
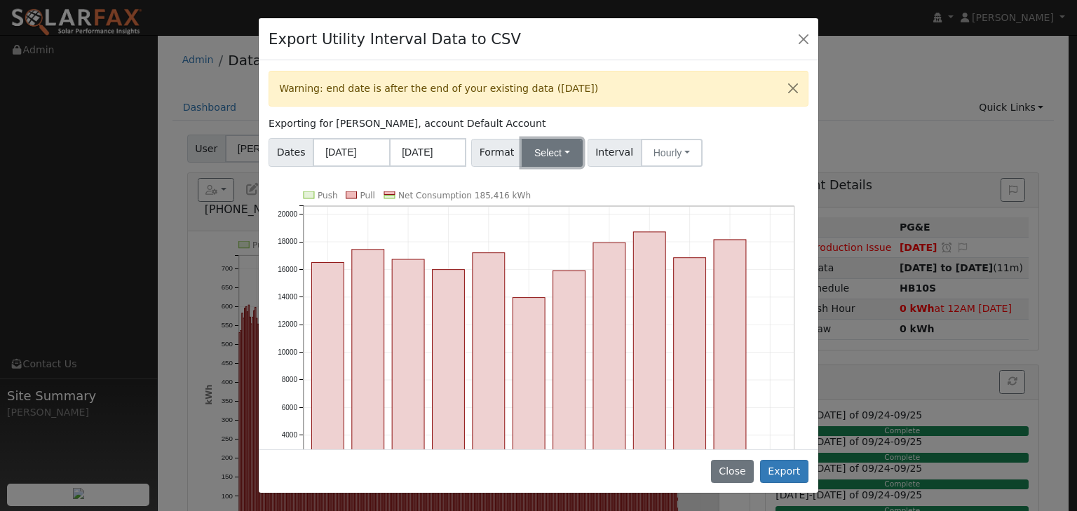
click at [558, 147] on button "Select" at bounding box center [552, 153] width 61 height 28
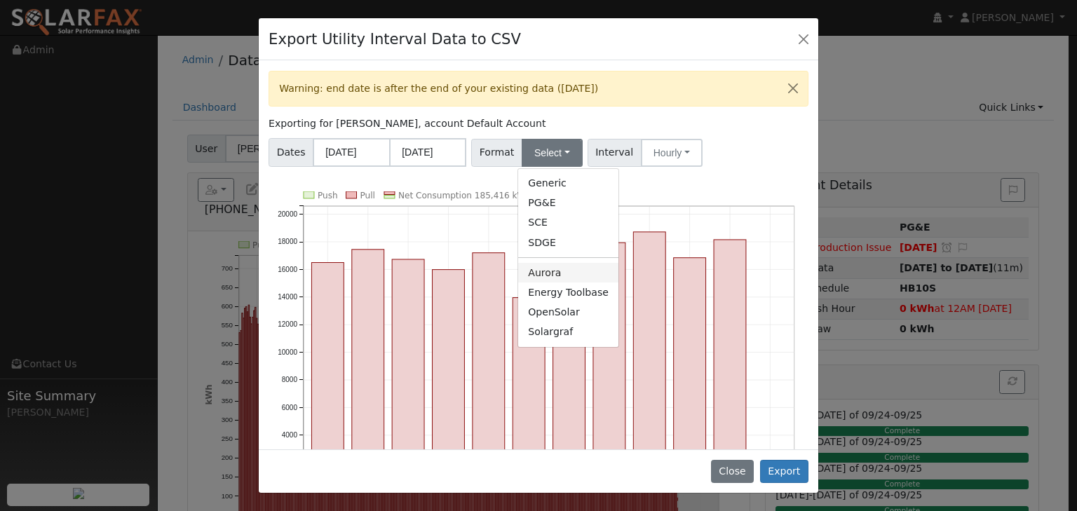
click at [539, 272] on link "Aurora" at bounding box center [568, 273] width 100 height 20
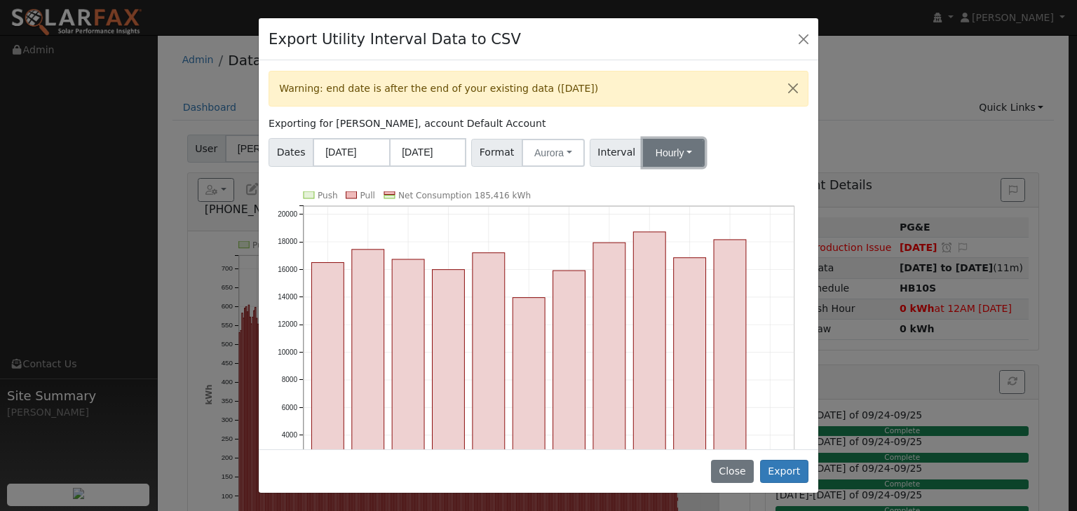
click at [675, 149] on button "Hourly" at bounding box center [674, 153] width 62 height 28
click at [659, 180] on link "15 Minute" at bounding box center [686, 184] width 97 height 20
click at [785, 471] on button "Export" at bounding box center [784, 472] width 48 height 24
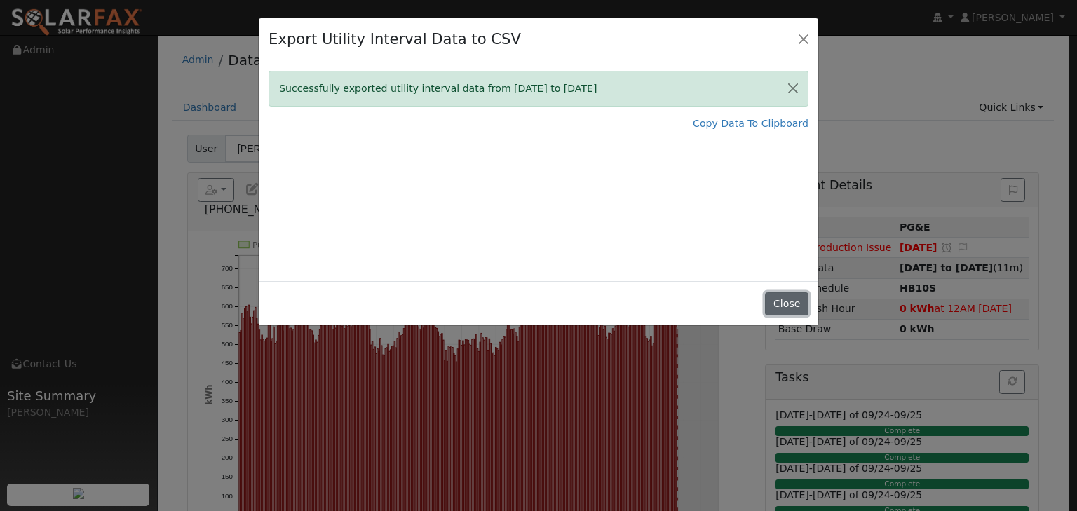
click at [786, 304] on button "Close" at bounding box center [786, 304] width 43 height 24
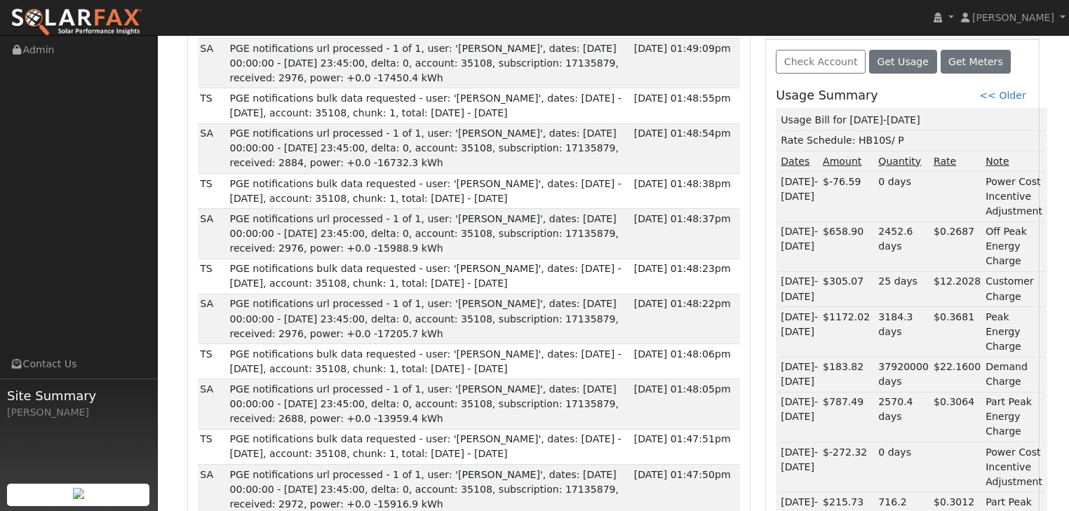
scroll to position [729, 0]
click at [954, 61] on span "Get Meters" at bounding box center [975, 60] width 55 height 11
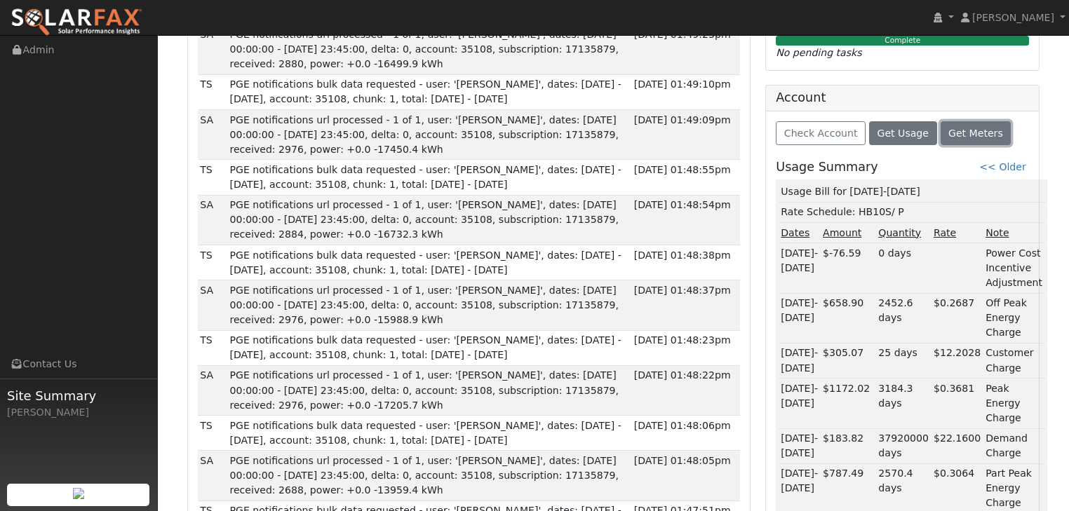
scroll to position [505, 0]
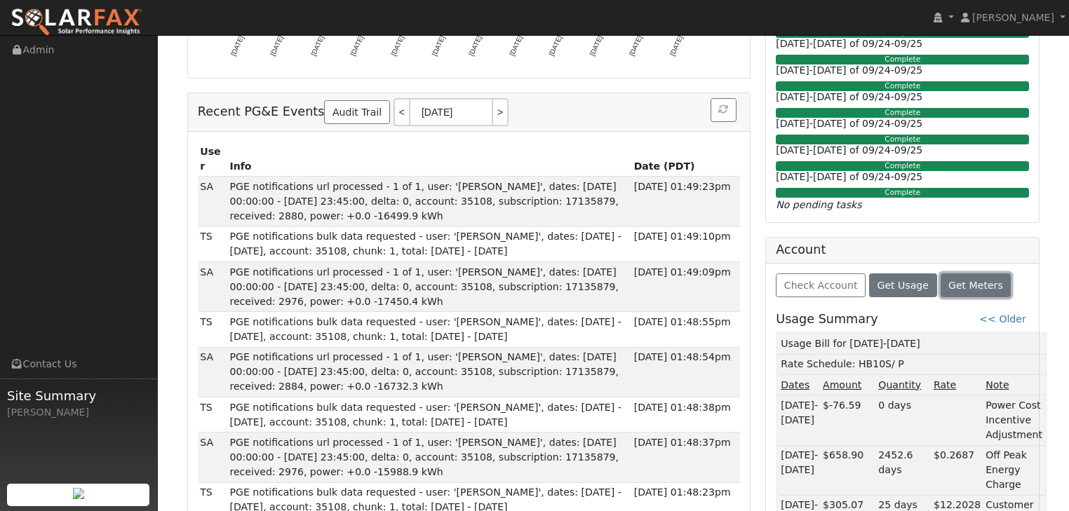
click at [962, 286] on span "Get Meters" at bounding box center [975, 285] width 55 height 11
click at [960, 280] on span "Get Meters" at bounding box center [975, 285] width 55 height 11
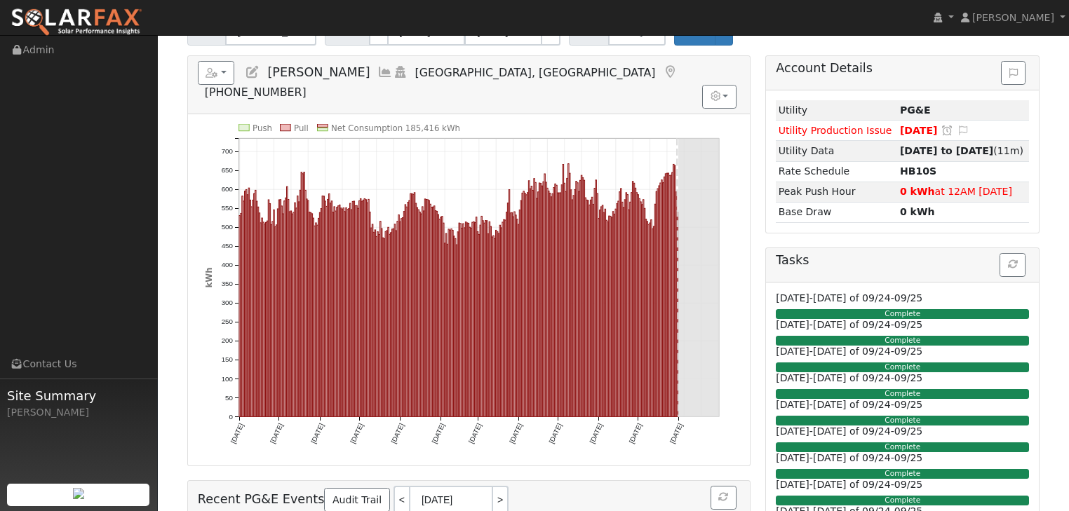
scroll to position [0, 0]
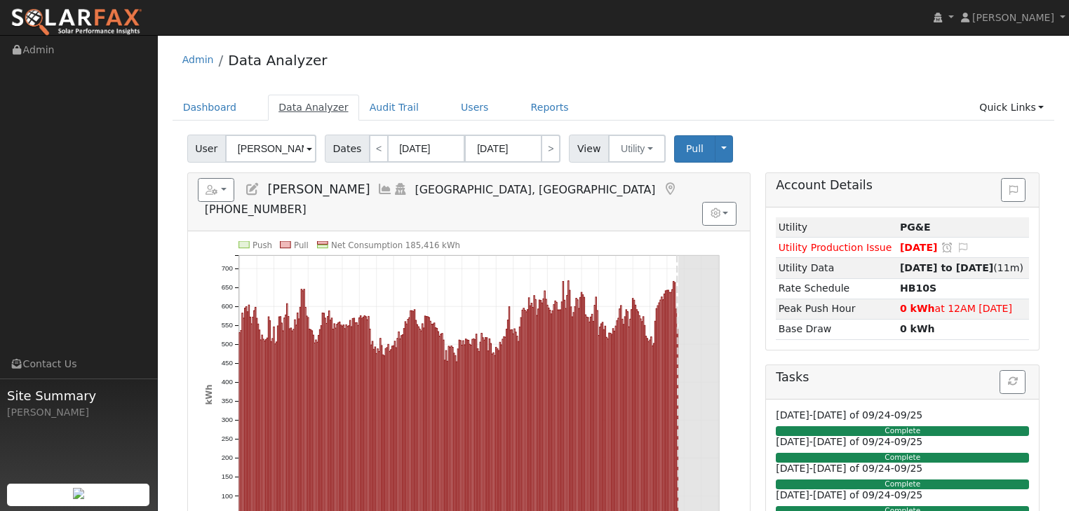
click at [299, 102] on link "Data Analyzer" at bounding box center [313, 108] width 91 height 26
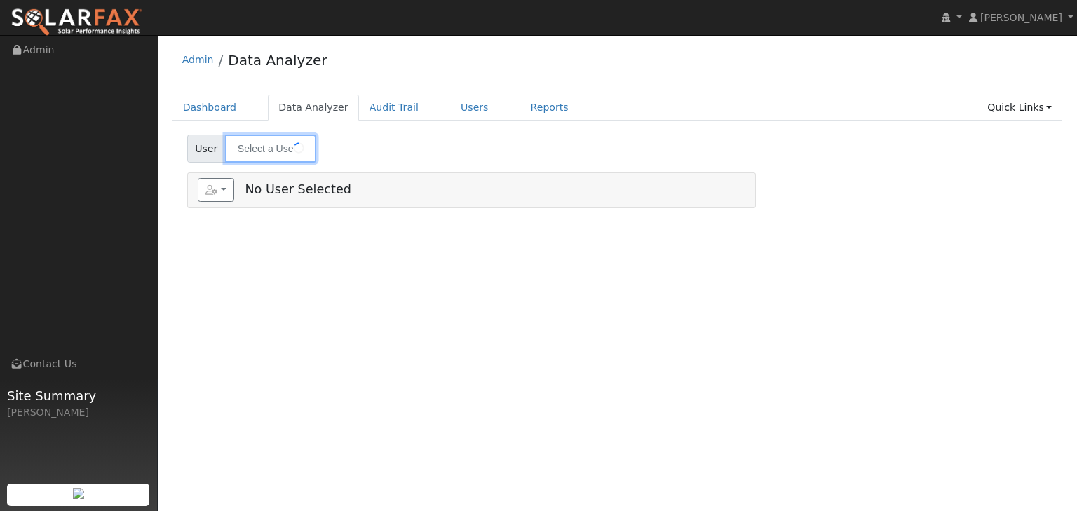
type input "[PERSON_NAME]"
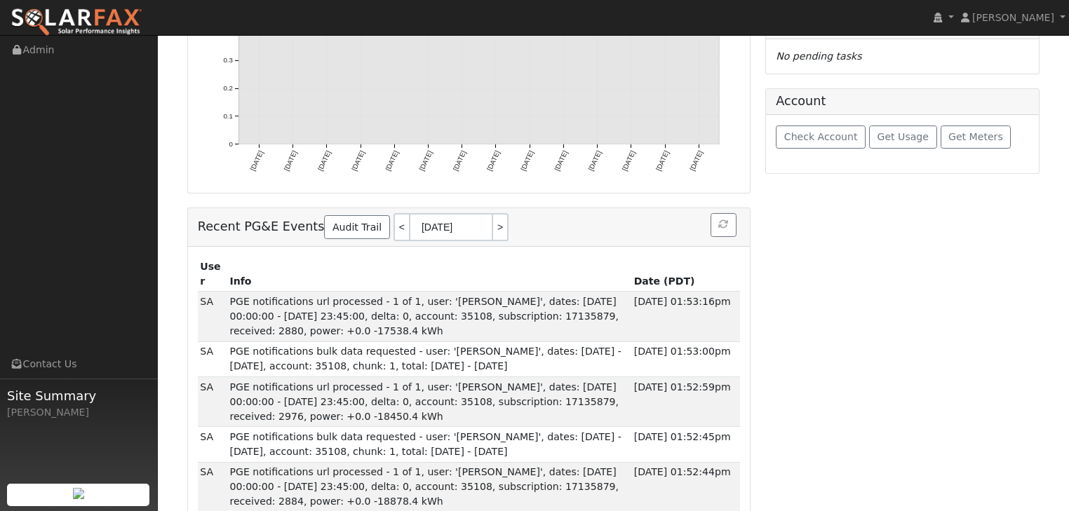
scroll to position [393, 0]
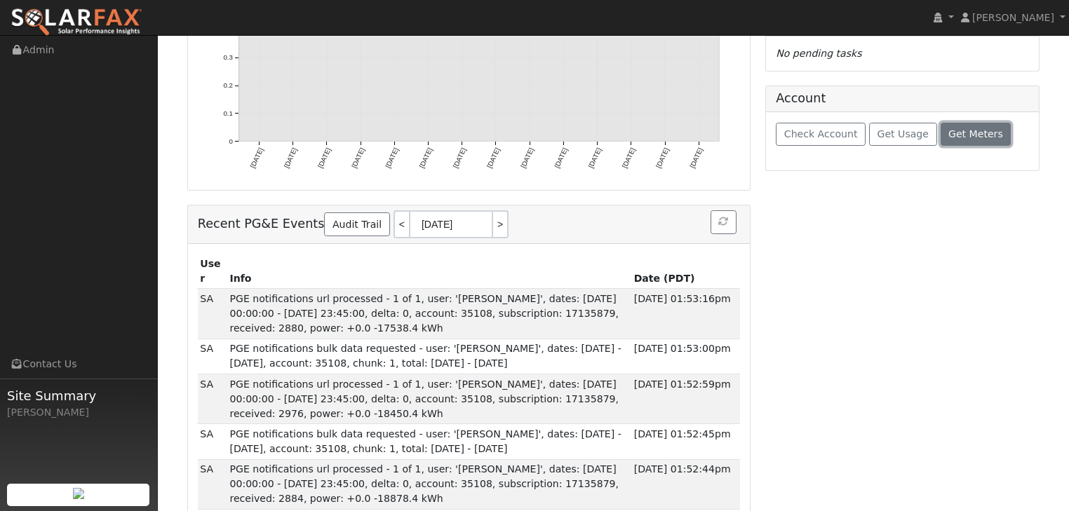
click at [961, 128] on span "Get Meters" at bounding box center [975, 133] width 55 height 11
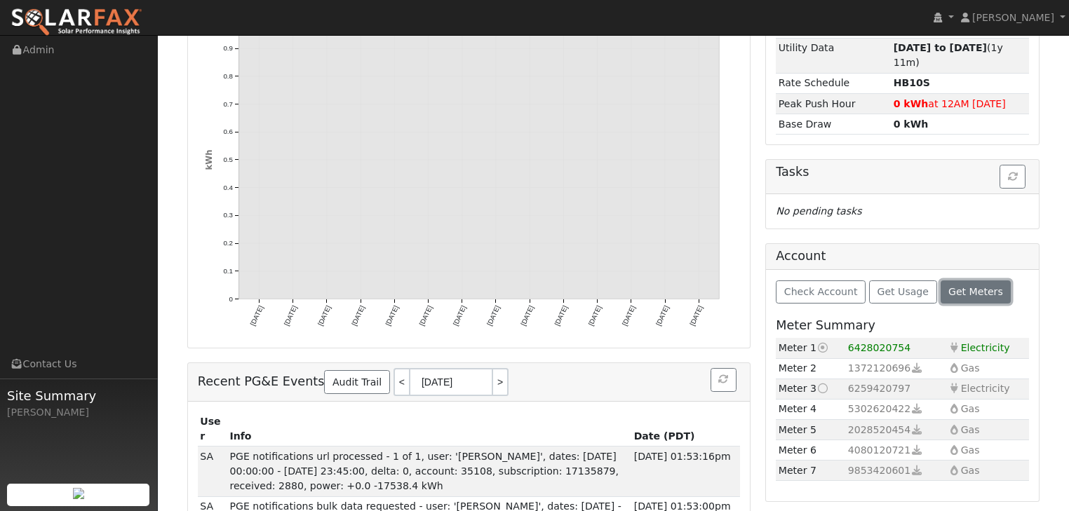
scroll to position [281, 0]
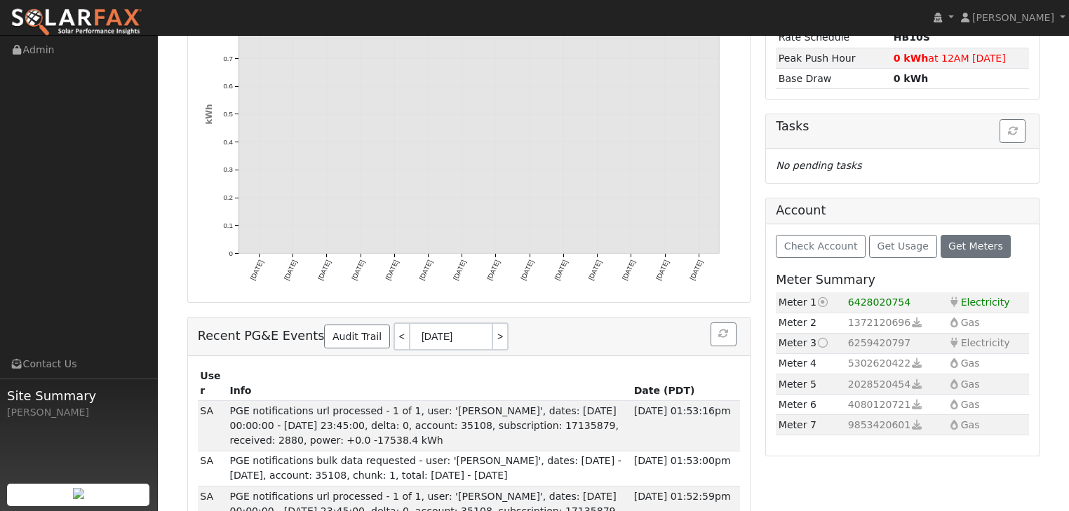
click at [821, 338] on icon at bounding box center [822, 343] width 13 height 10
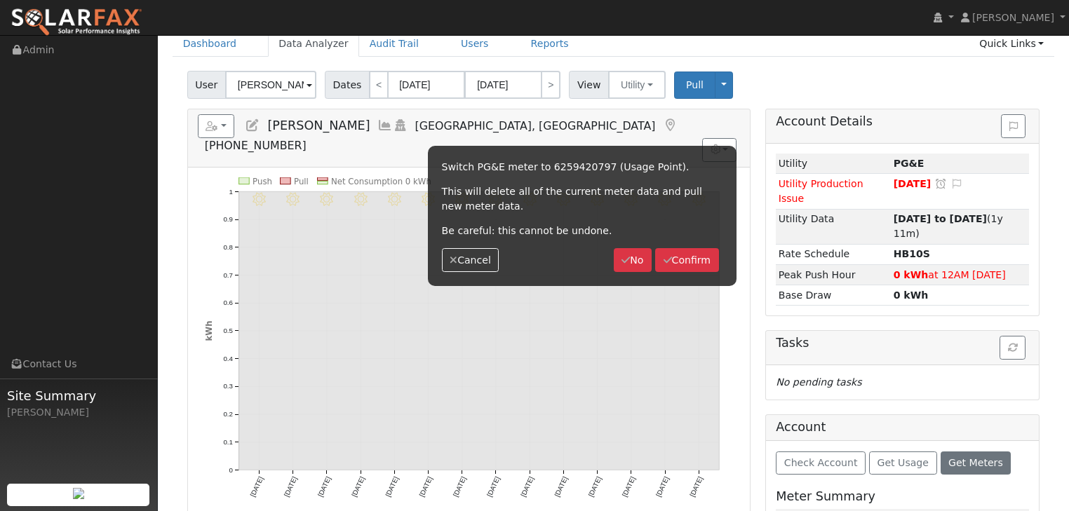
scroll to position [224, 0]
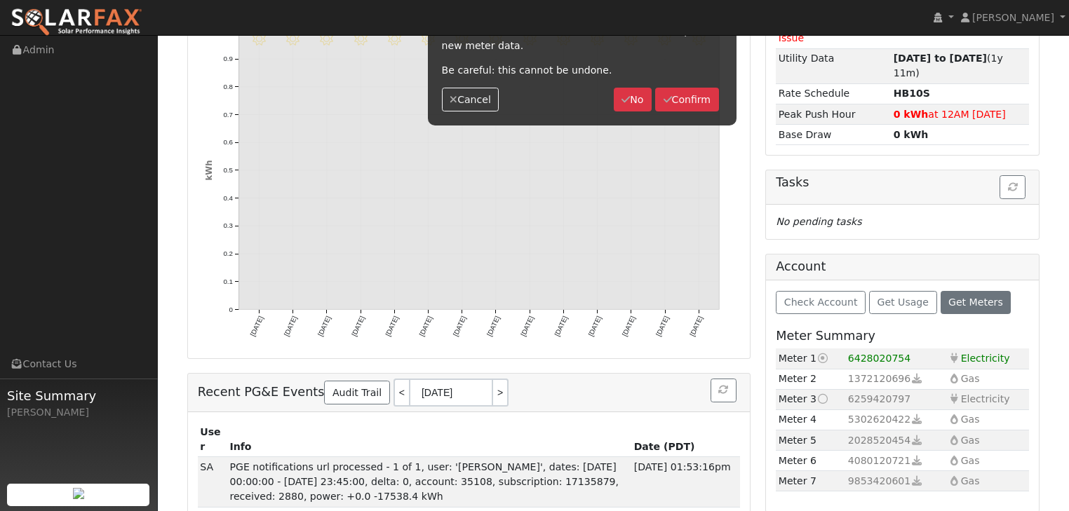
click at [821, 394] on icon at bounding box center [822, 399] width 13 height 10
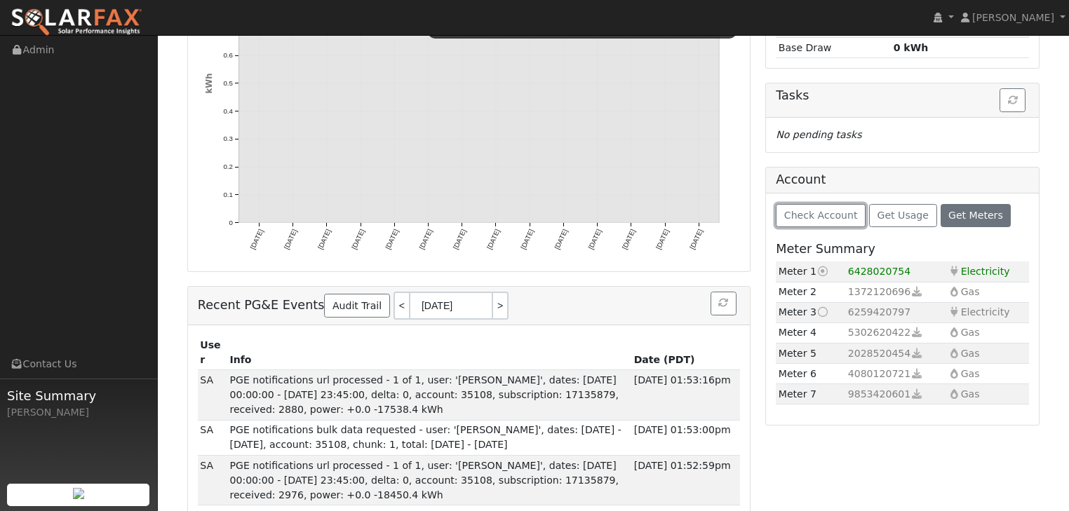
scroll to position [337, 0]
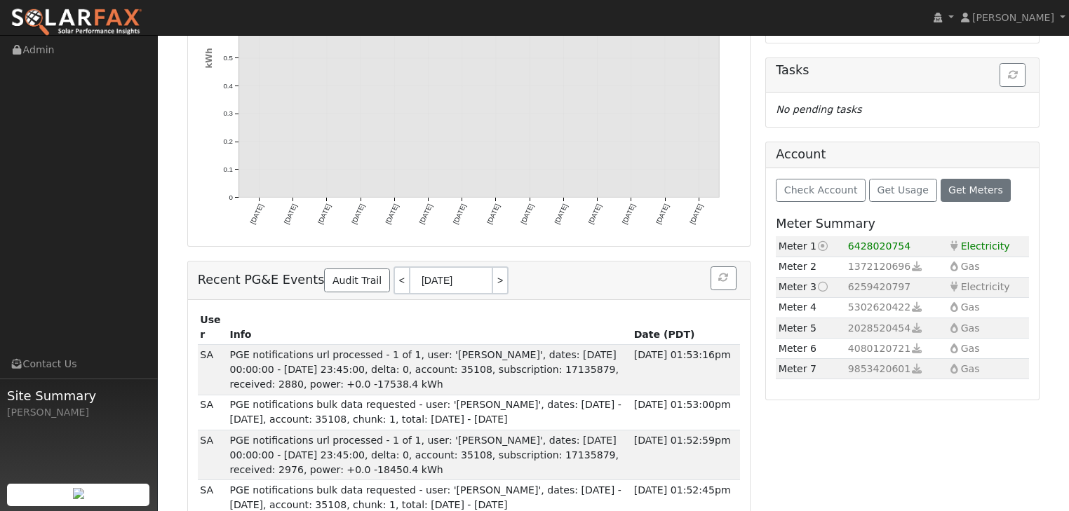
click at [822, 282] on icon at bounding box center [822, 287] width 13 height 10
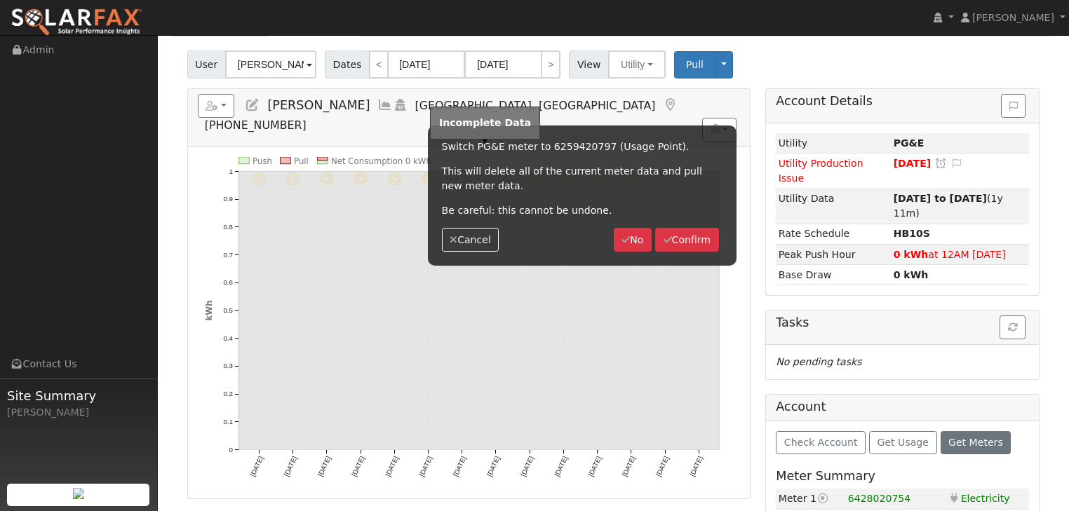
scroll to position [168, 0]
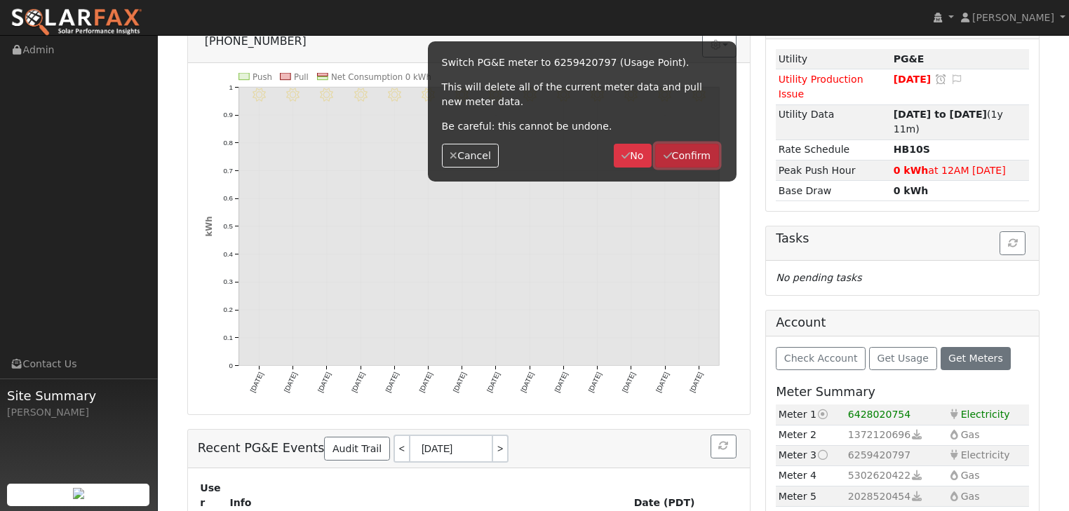
click at [682, 159] on button "Confirm" at bounding box center [687, 156] width 64 height 24
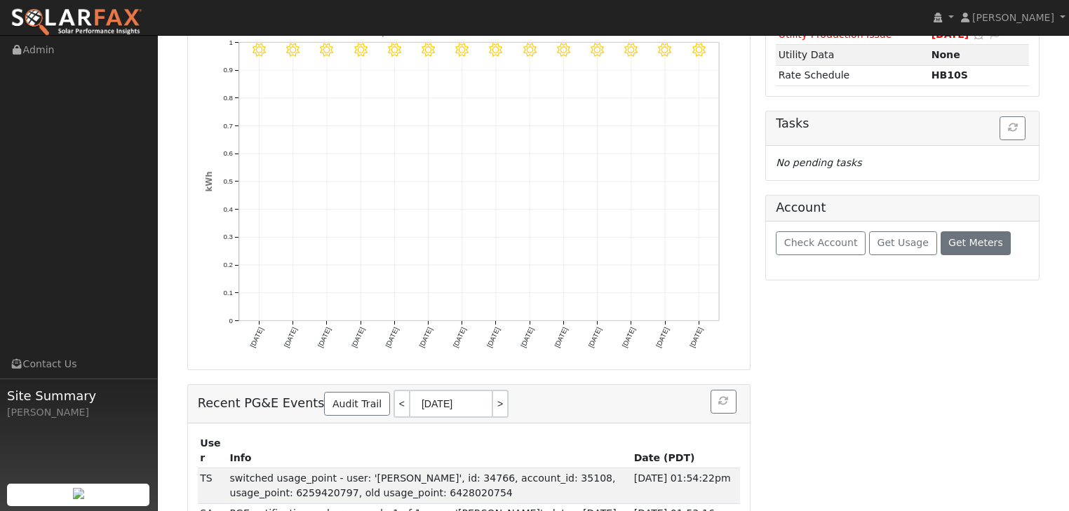
scroll to position [224, 0]
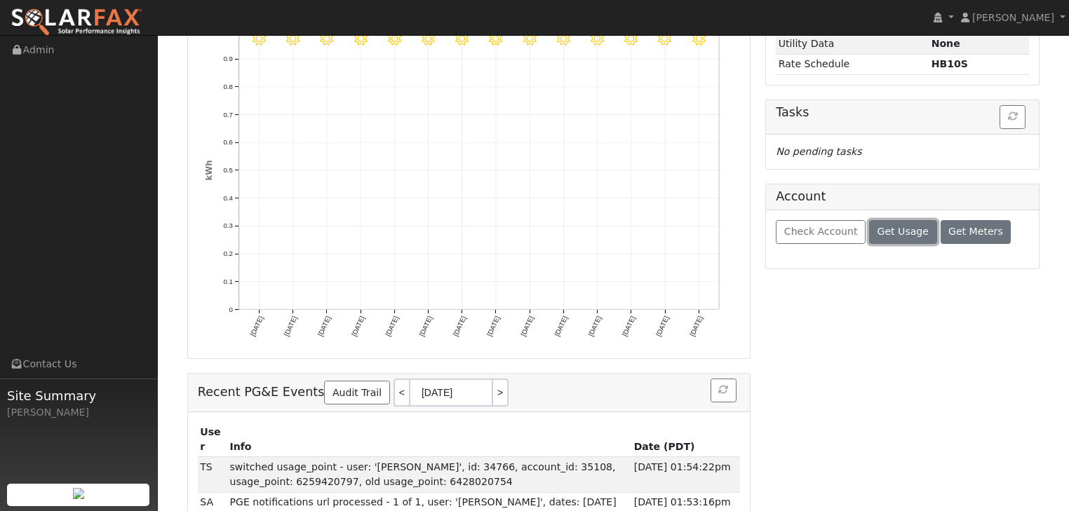
click at [889, 235] on span "Get Usage" at bounding box center [902, 231] width 51 height 11
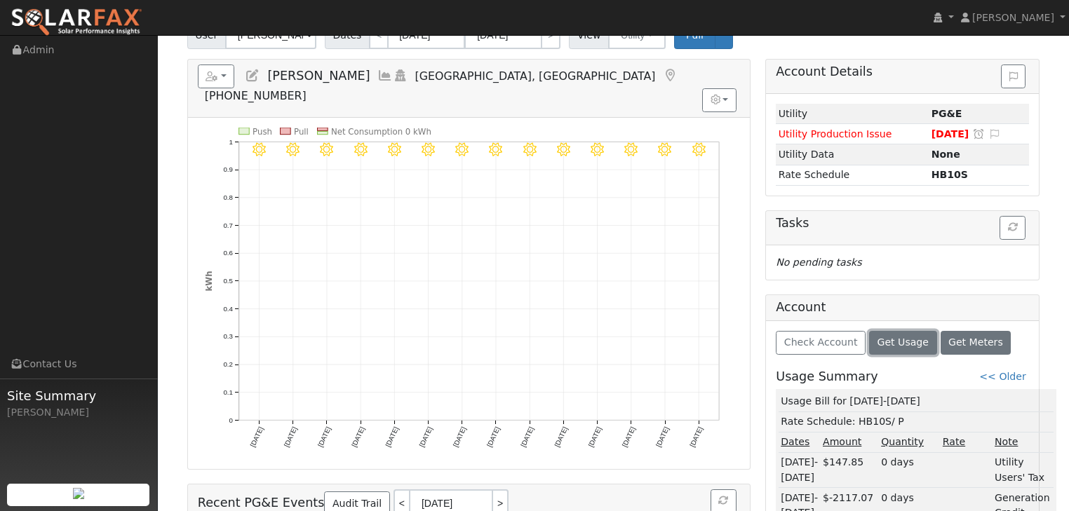
scroll to position [112, 0]
click at [951, 351] on button "Get Meters" at bounding box center [975, 344] width 71 height 24
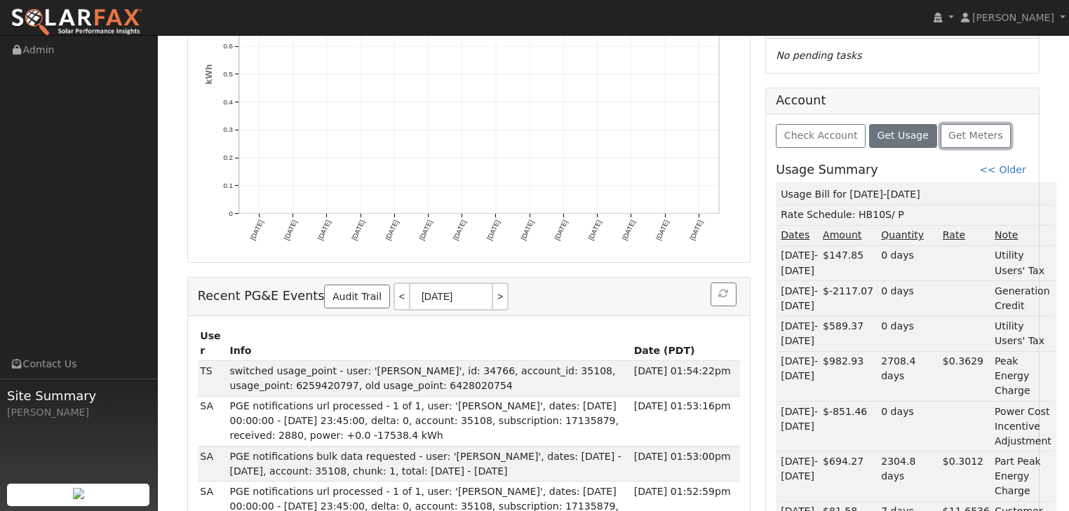
scroll to position [337, 0]
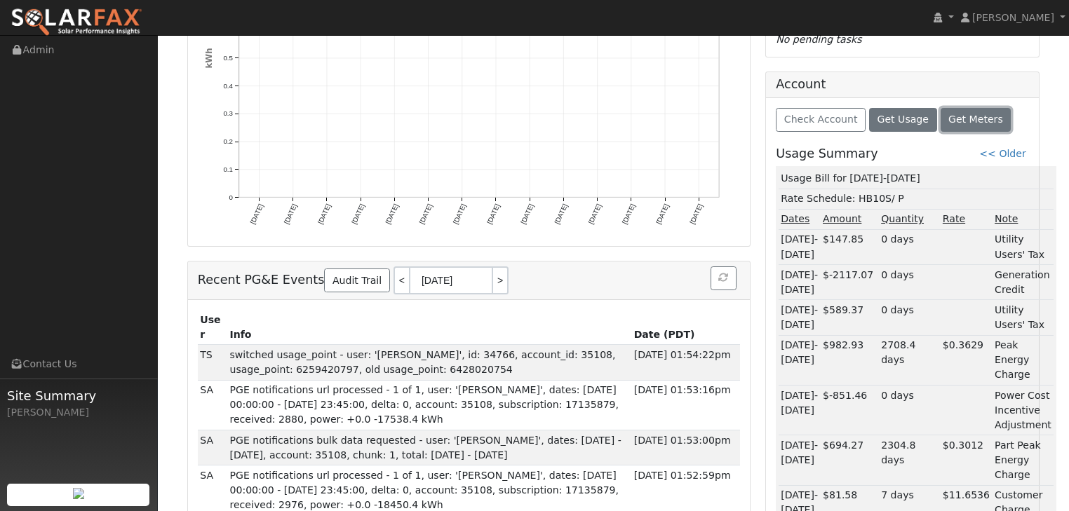
click at [948, 114] on span "Get Meters" at bounding box center [975, 119] width 55 height 11
click at [893, 116] on span "Get Usage" at bounding box center [902, 119] width 51 height 11
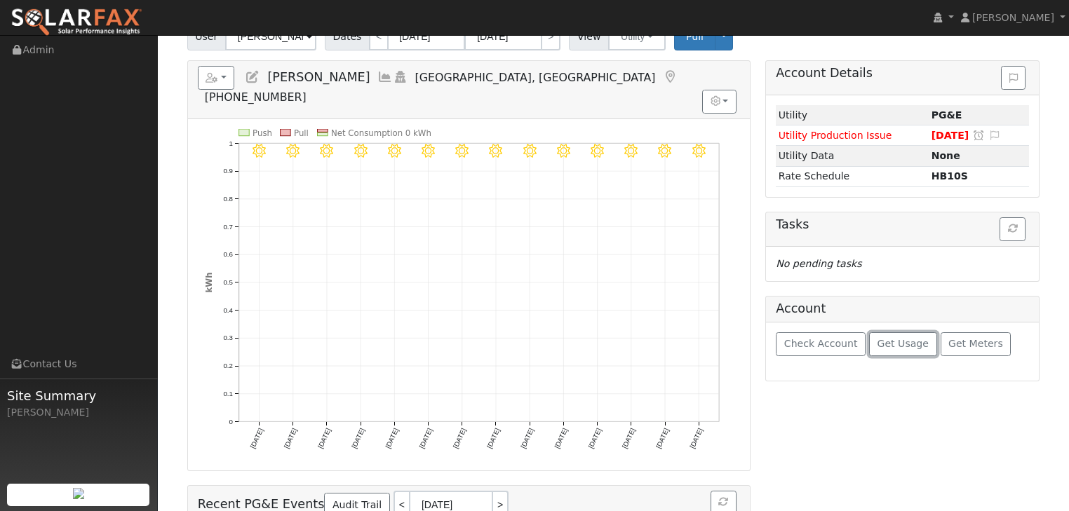
scroll to position [112, 0]
click at [893, 345] on span "Get Usage" at bounding box center [902, 343] width 51 height 11
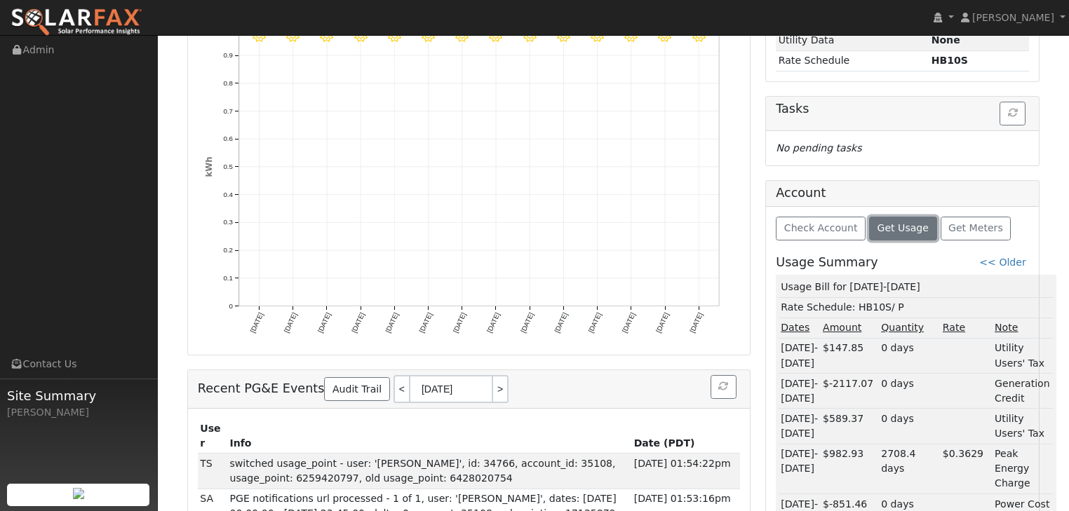
scroll to position [0, 0]
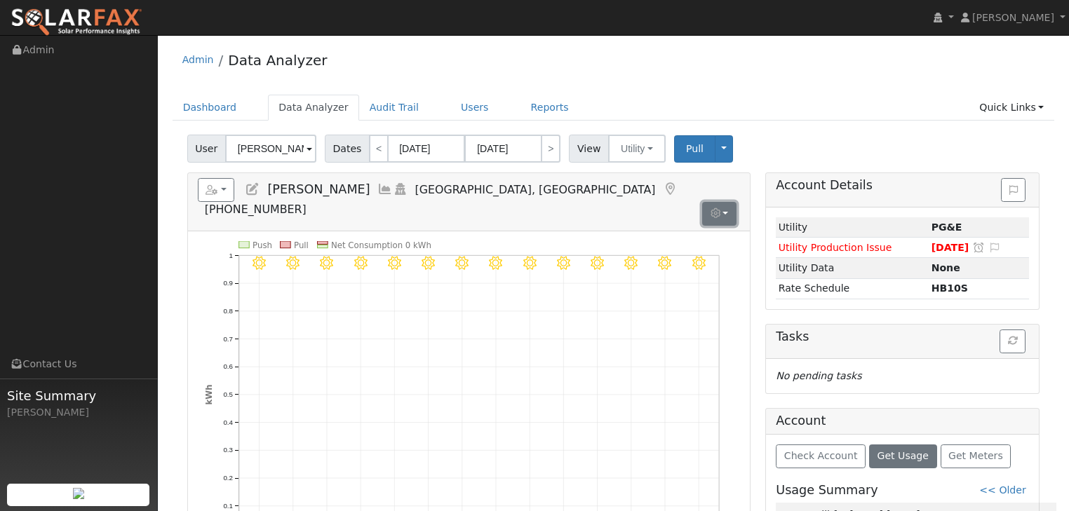
click at [727, 202] on button "button" at bounding box center [719, 214] width 34 height 24
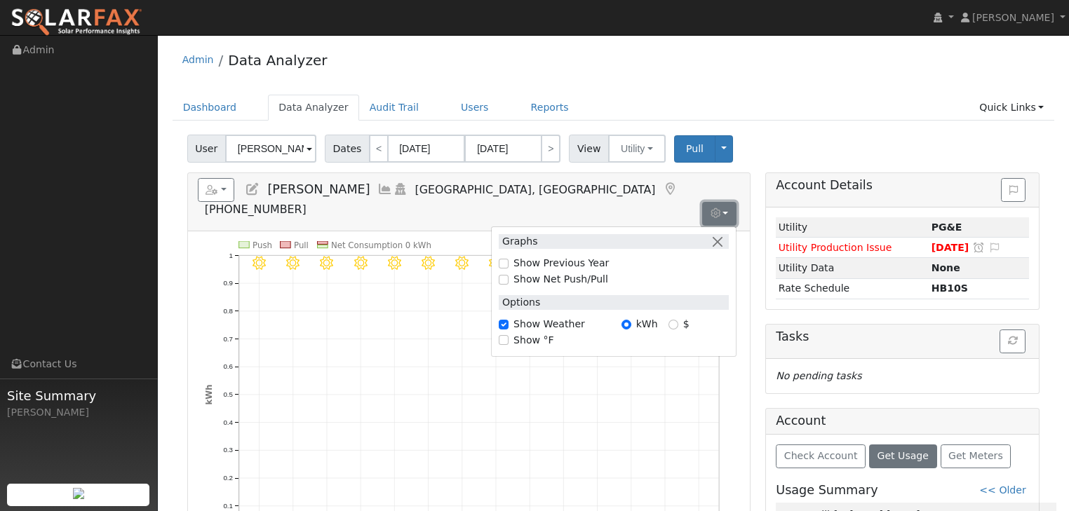
click at [727, 202] on button "button" at bounding box center [719, 214] width 34 height 24
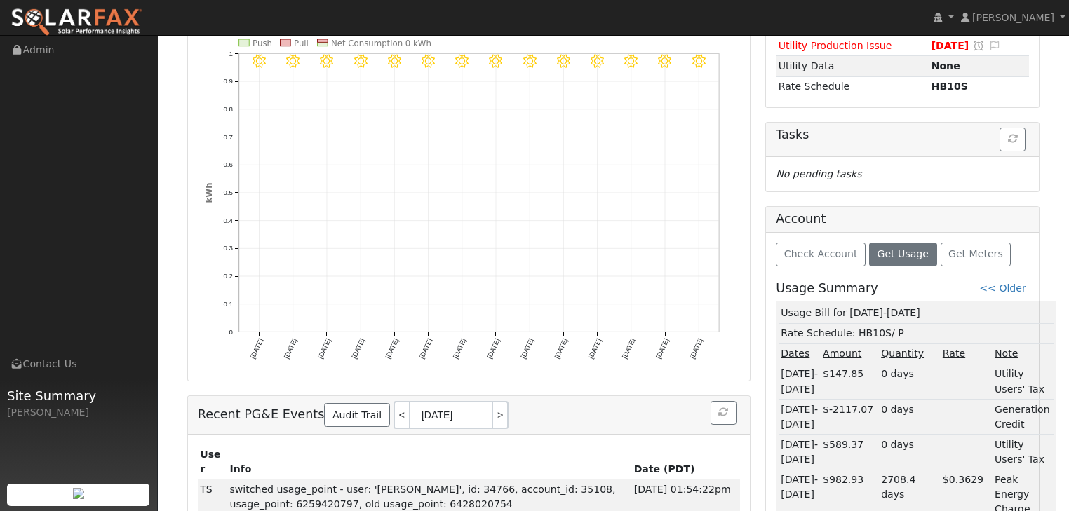
scroll to position [224, 0]
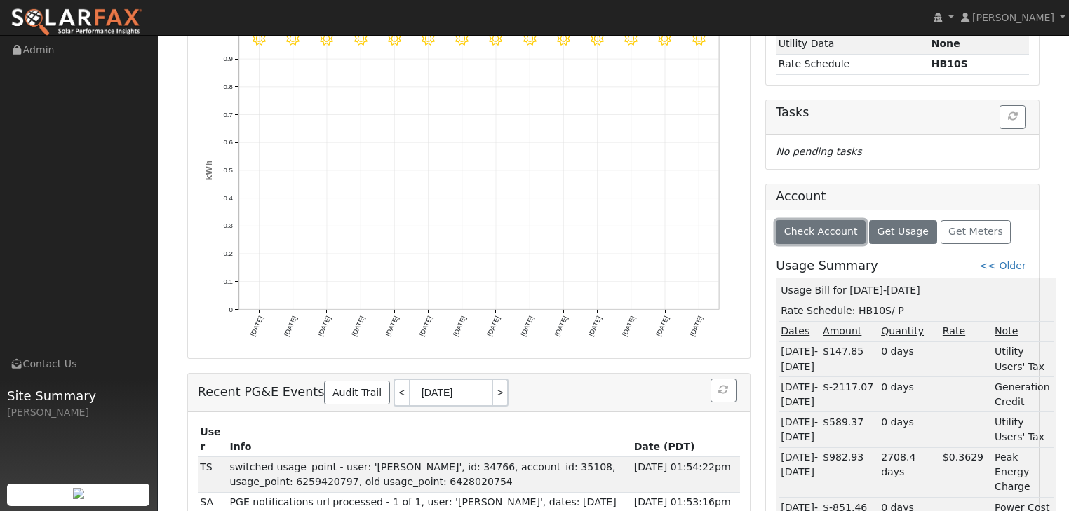
click at [799, 232] on span "Check Account" at bounding box center [821, 231] width 74 height 11
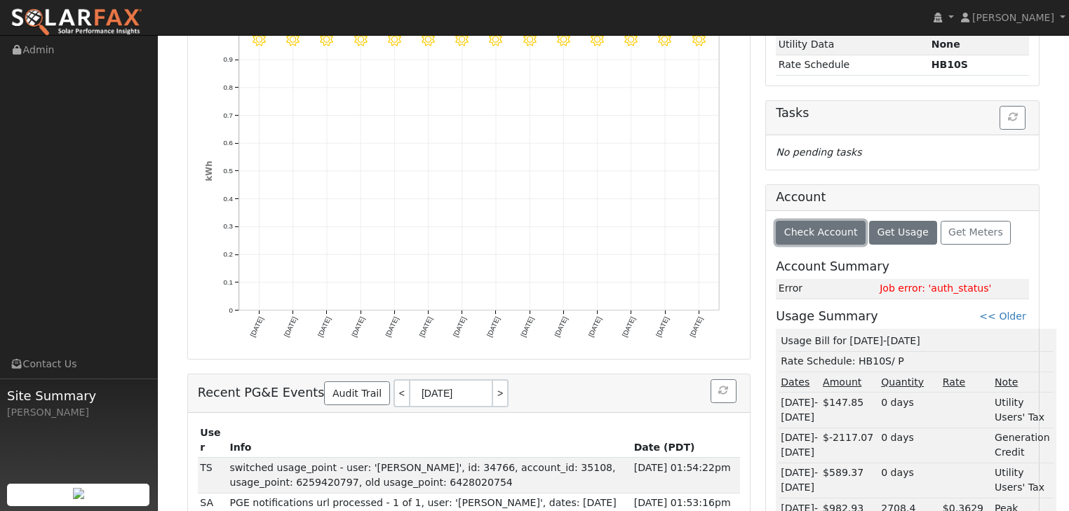
scroll to position [168, 0]
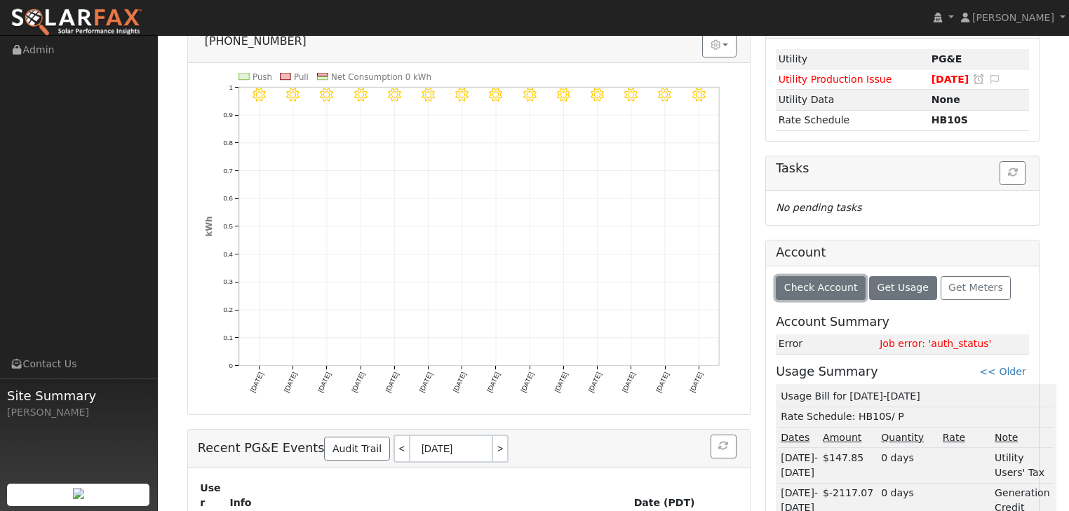
click at [804, 282] on span "Check Account" at bounding box center [821, 287] width 74 height 11
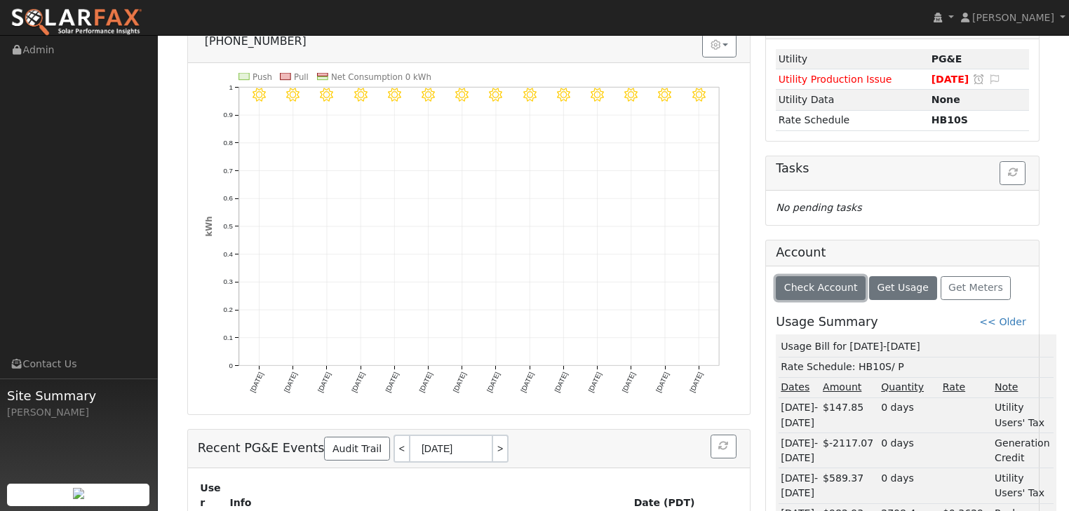
click at [816, 284] on span "Check Account" at bounding box center [821, 287] width 74 height 11
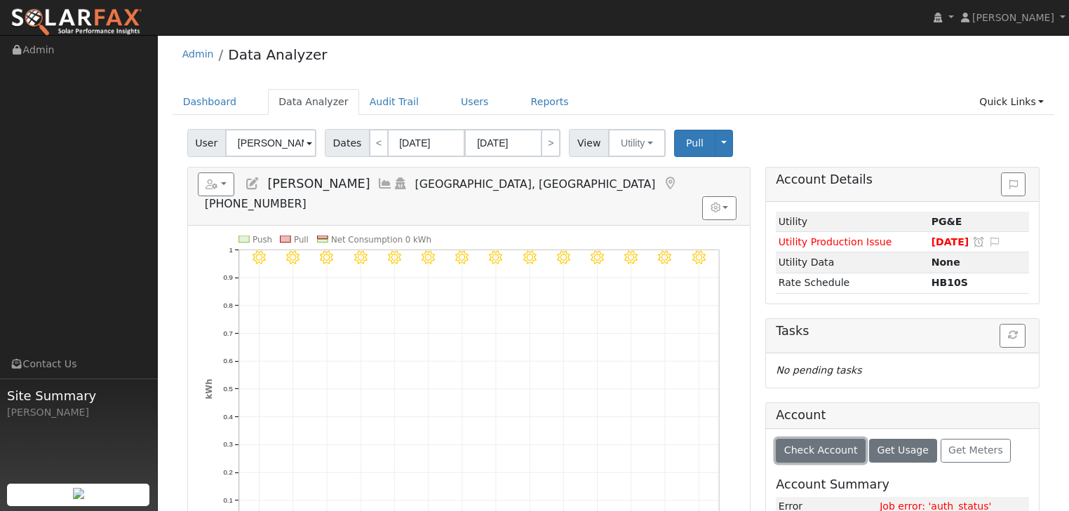
scroll to position [0, 0]
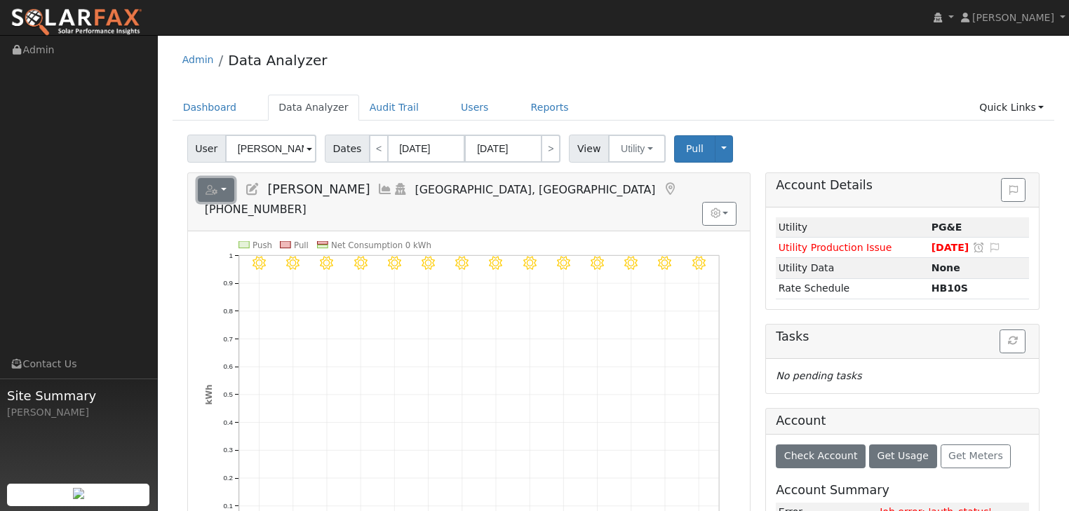
click at [219, 189] on button "button" at bounding box center [216, 190] width 37 height 24
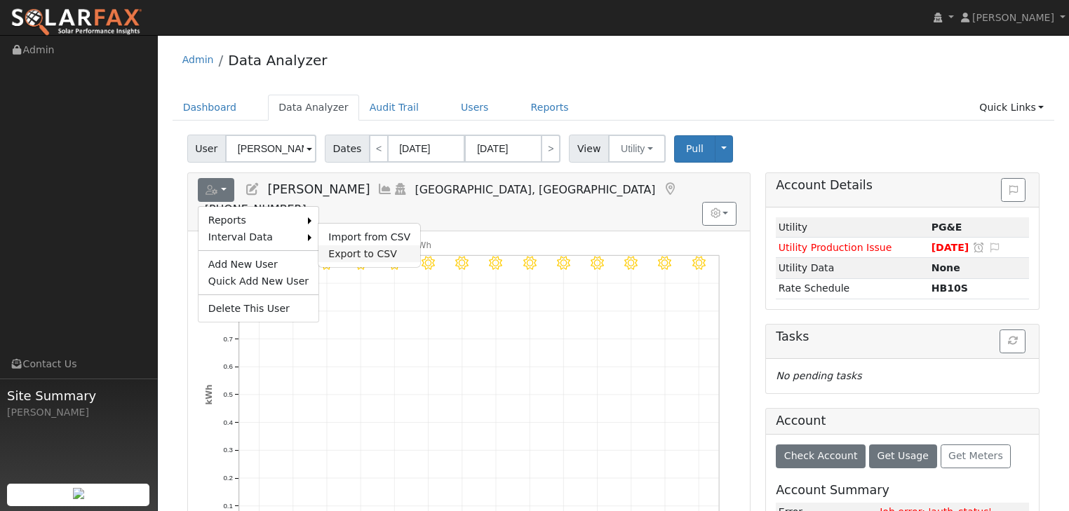
click at [341, 250] on link "Export to CSV" at bounding box center [369, 253] width 102 height 17
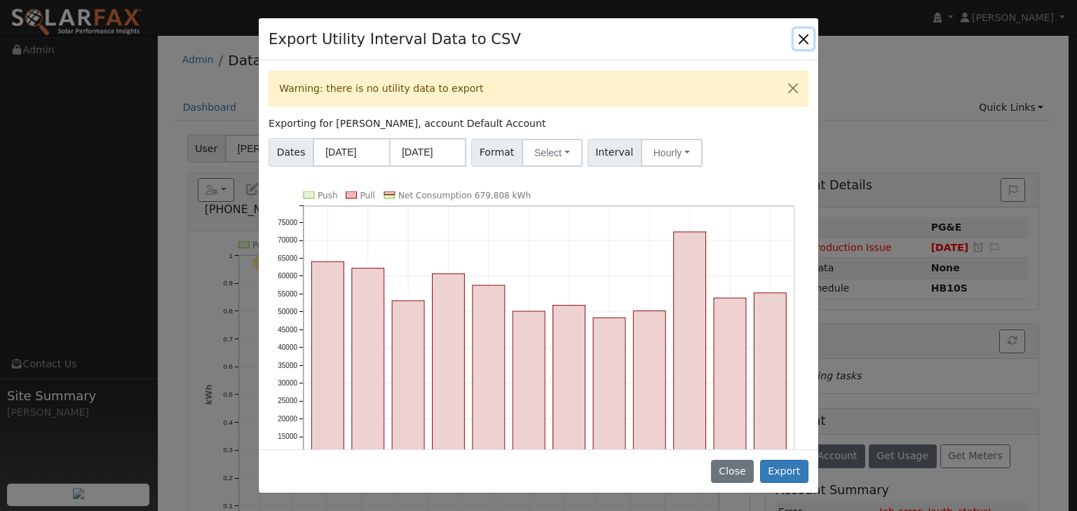
click at [807, 39] on button "Close" at bounding box center [804, 39] width 20 height 20
